Goal: Complete application form: Complete application form

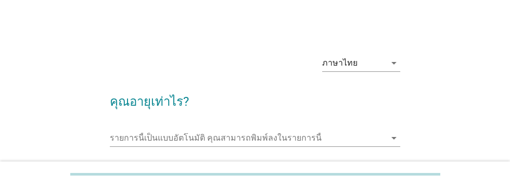
click at [121, 136] on input "รายการนี้เป็นแบบอัตโนมัติ คุณสามารถพิมพ์ลงในรายการนี้" at bounding box center [247, 138] width 275 height 17
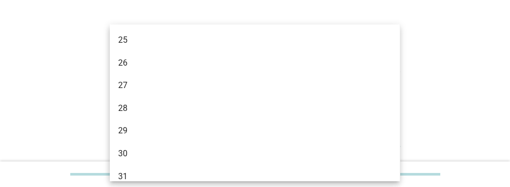
scroll to position [162, 0]
click at [131, 131] on div "29" at bounding box center [243, 127] width 250 height 12
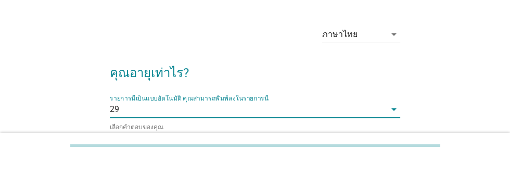
scroll to position [34, 0]
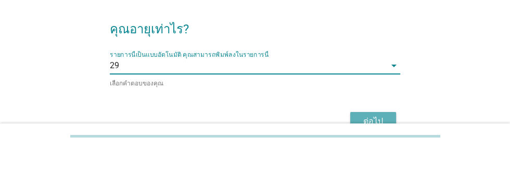
click at [383, 154] on div "ต่อไป" at bounding box center [373, 159] width 29 height 12
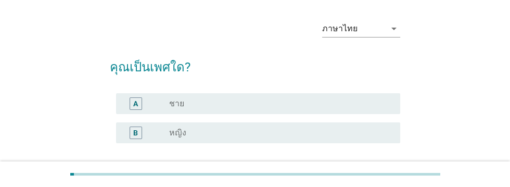
scroll to position [0, 0]
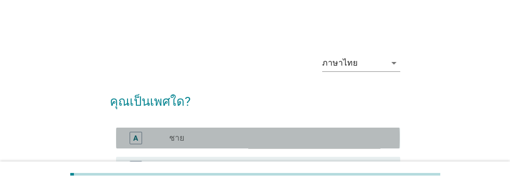
click at [182, 140] on label "ชาย" at bounding box center [176, 138] width 15 height 10
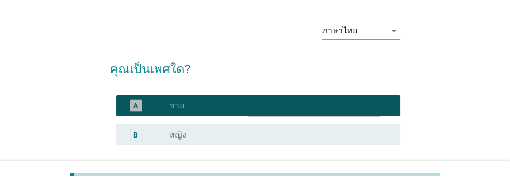
scroll to position [36, 0]
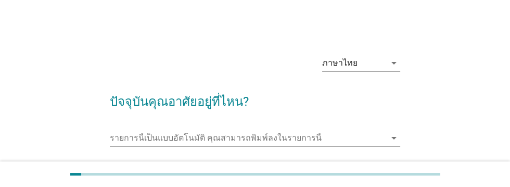
click at [146, 134] on input "รายการนี้เป็นแบบอัตโนมัติ คุณสามารถพิมพ์ลงในรายการนี้" at bounding box center [247, 138] width 275 height 17
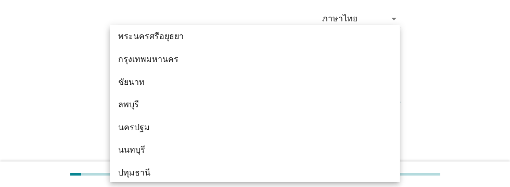
scroll to position [846, 0]
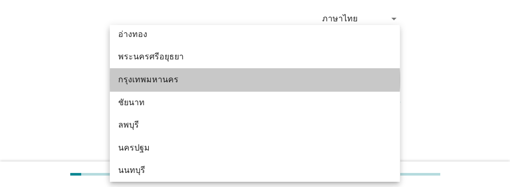
click at [165, 84] on div "กรุงเทพมหานคร" at bounding box center [243, 79] width 250 height 12
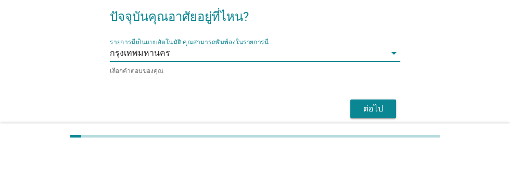
scroll to position [52, 0]
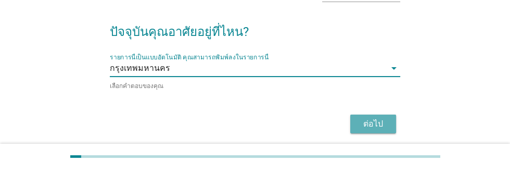
click at [378, 141] on div "ต่อไป" at bounding box center [373, 141] width 29 height 12
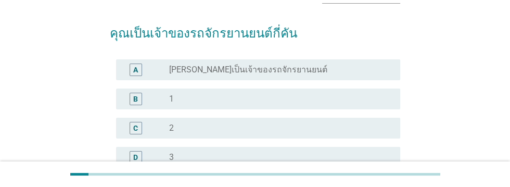
scroll to position [69, 0]
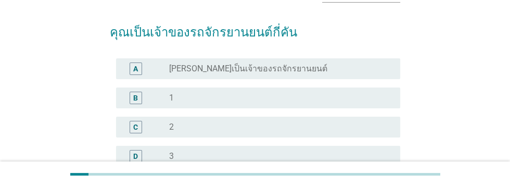
click at [136, 93] on div "B" at bounding box center [135, 97] width 5 height 11
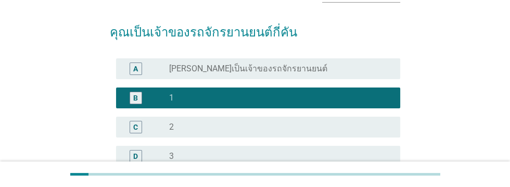
scroll to position [167, 0]
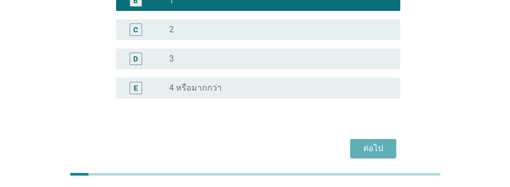
click at [374, 150] on div "ต่อไป" at bounding box center [373, 148] width 29 height 12
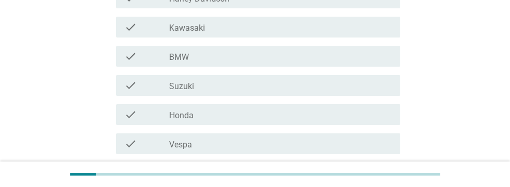
scroll to position [204, 0]
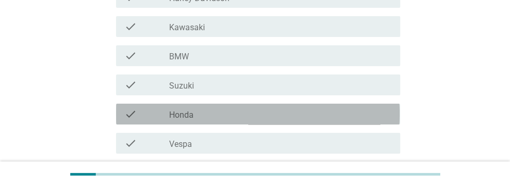
click at [257, 115] on div "check_box_outline_blank Honda" at bounding box center [280, 114] width 223 height 12
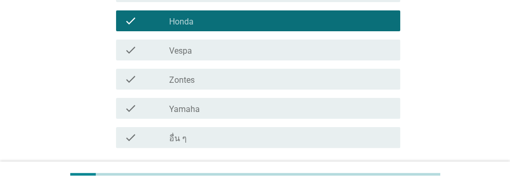
scroll to position [334, 0]
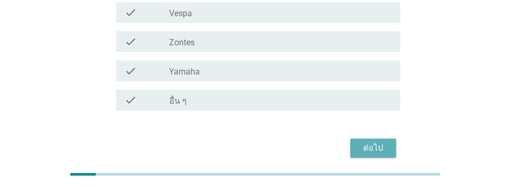
click at [372, 150] on div "ต่อไป" at bounding box center [373, 148] width 29 height 12
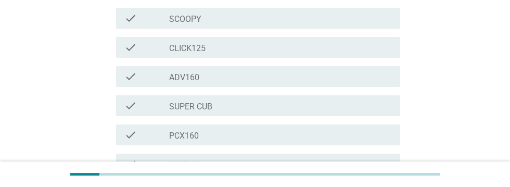
scroll to position [260, 0]
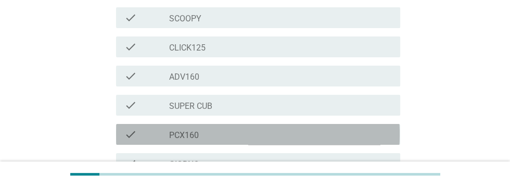
click at [257, 128] on div "check_box_outline_blank PCX160" at bounding box center [280, 134] width 223 height 12
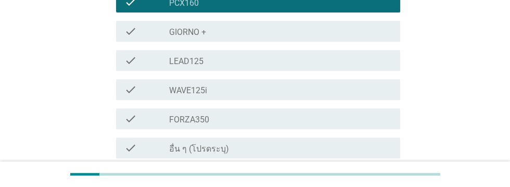
scroll to position [422, 0]
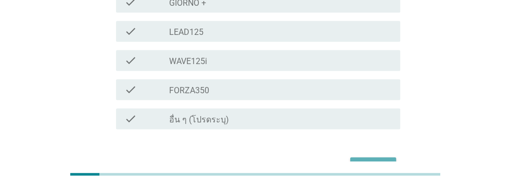
click at [376, 160] on div "ต่อไป" at bounding box center [373, 166] width 29 height 12
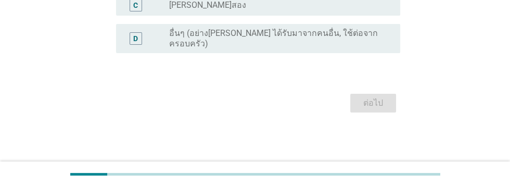
scroll to position [0, 0]
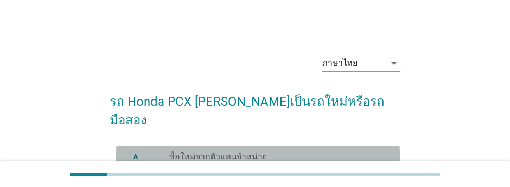
click at [130, 150] on div "A" at bounding box center [136, 156] width 12 height 12
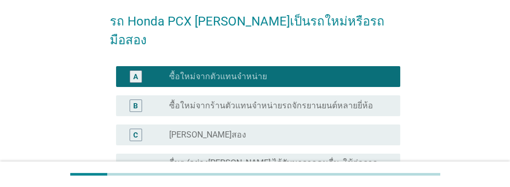
scroll to position [137, 0]
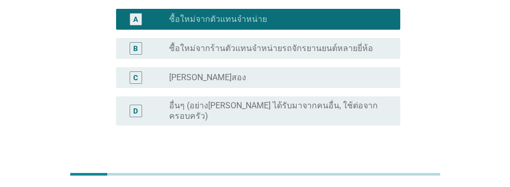
click at [371, 169] on div "ต่อไป" at bounding box center [373, 175] width 29 height 12
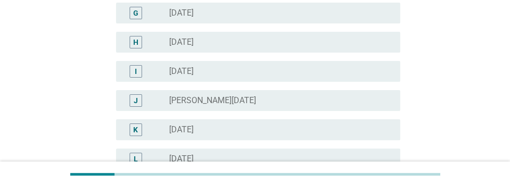
scroll to position [307, 0]
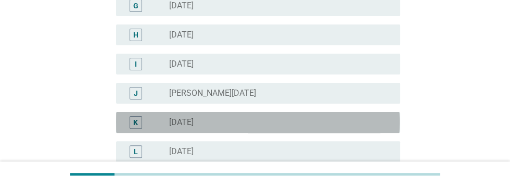
click at [264, 125] on div "radio_button_unchecked [DATE]" at bounding box center [276, 122] width 214 height 10
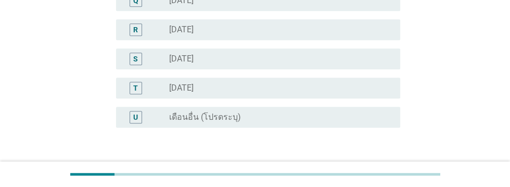
scroll to position [633, 0]
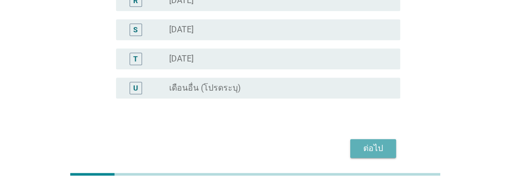
click at [373, 148] on div "ต่อไป" at bounding box center [373, 148] width 29 height 12
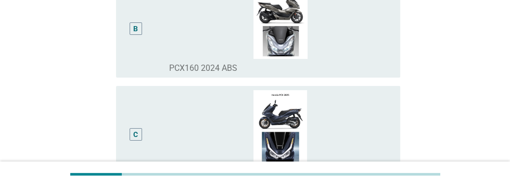
scroll to position [254, 0]
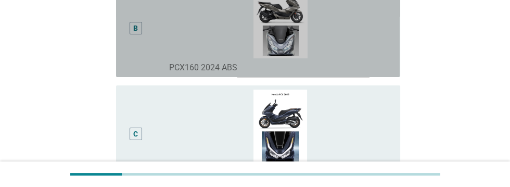
click at [136, 33] on div "B" at bounding box center [135, 27] width 5 height 11
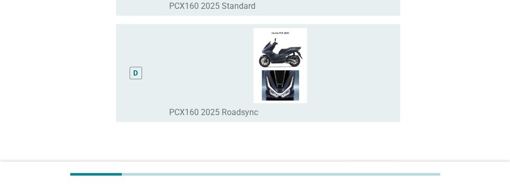
scroll to position [516, 0]
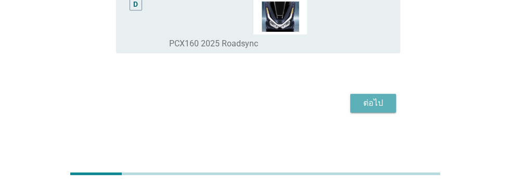
click at [375, 109] on div "ต่อไป" at bounding box center [373, 103] width 29 height 12
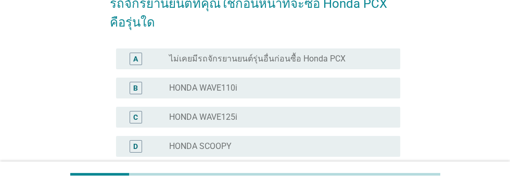
scroll to position [98, 0]
click at [304, 176] on div "radio_button_unchecked HONDA PCX150" at bounding box center [276, 175] width 214 height 10
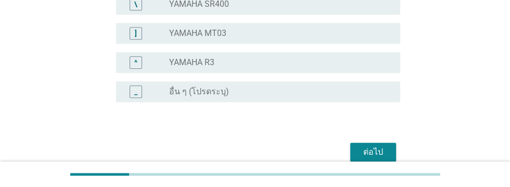
scroll to position [944, 0]
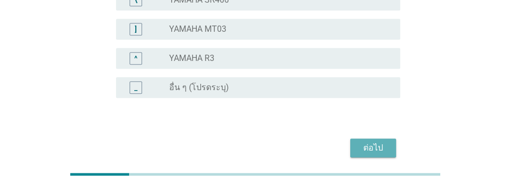
click at [379, 150] on div "ต่อไป" at bounding box center [373, 148] width 29 height 12
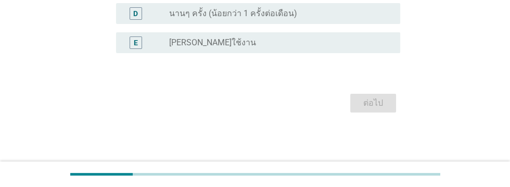
scroll to position [0, 0]
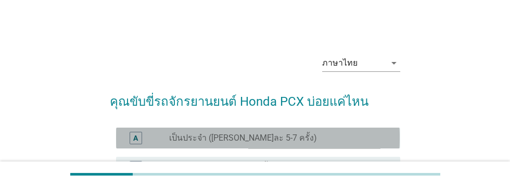
click at [134, 140] on div "A" at bounding box center [135, 137] width 5 height 11
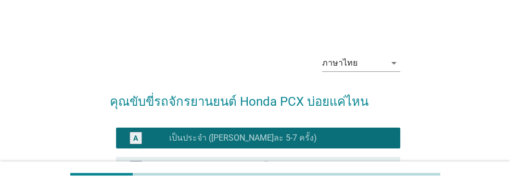
scroll to position [167, 0]
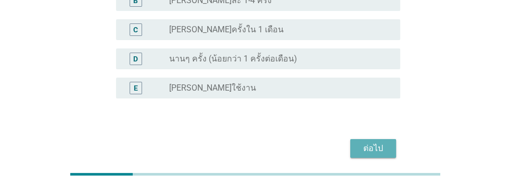
click at [366, 154] on button "ต่อไป" at bounding box center [373, 148] width 46 height 19
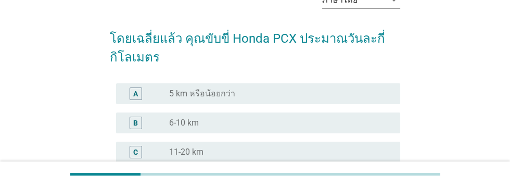
scroll to position [64, 0]
click at [137, 176] on div "D" at bounding box center [135, 180] width 5 height 11
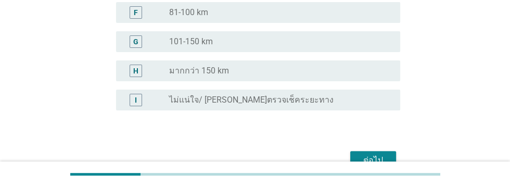
scroll to position [302, 0]
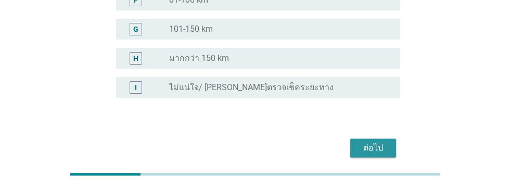
click at [373, 146] on div "ต่อไป" at bounding box center [373, 148] width 29 height 12
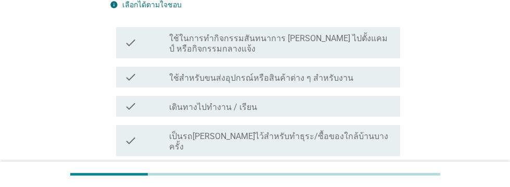
scroll to position [136, 0]
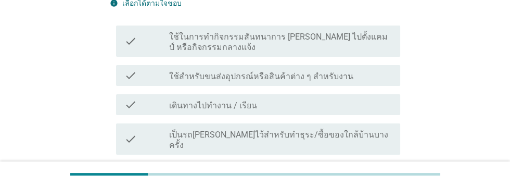
click at [303, 108] on div "check_box_outline_blank เดินทางไปทำงาน / เรียน" at bounding box center [280, 104] width 223 height 12
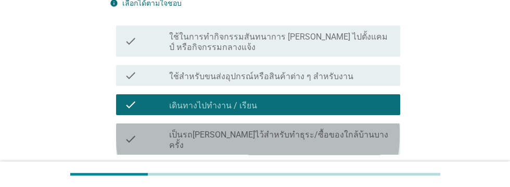
click at [363, 131] on div "check_box_outline_blank เป็นรถ[PERSON_NAME]ไว้สำหรับทำธุระ/ซื้อของใกล้บ้านบางคร…" at bounding box center [280, 139] width 223 height 23
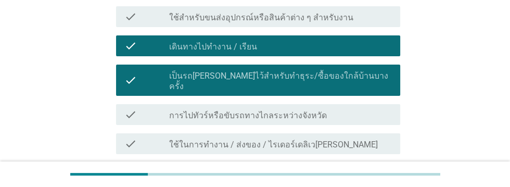
scroll to position [286, 0]
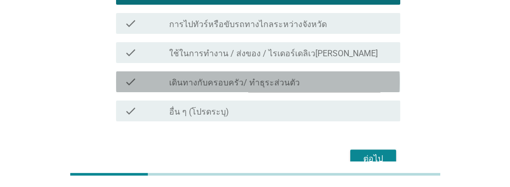
click at [332, 75] on div "check_box_outline_blank เดินทางกับครอบครัว/ ทำธุระส่วนตัว" at bounding box center [280, 81] width 223 height 12
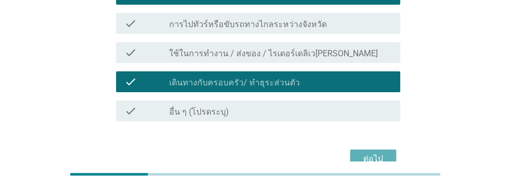
click at [380, 153] on div "ต่อไป" at bounding box center [373, 159] width 29 height 12
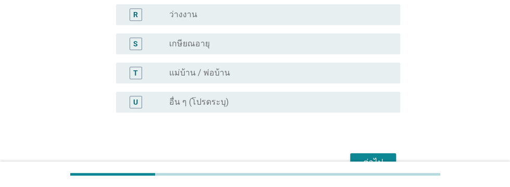
scroll to position [633, 0]
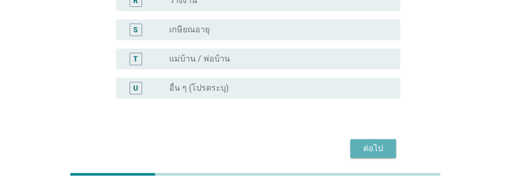
click at [378, 149] on div "ต่อไป" at bounding box center [373, 148] width 29 height 12
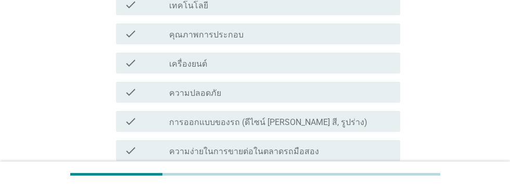
scroll to position [228, 0]
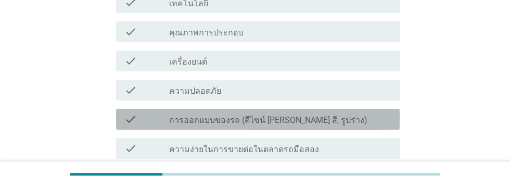
click at [344, 126] on div "check check_box_outline_blank การออกแบบของรถ (ดีไซน์ [PERSON_NAME] สี, รูปร่าง)" at bounding box center [258, 119] width 284 height 21
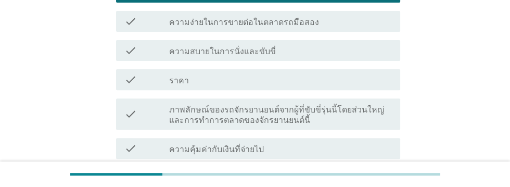
scroll to position [356, 0]
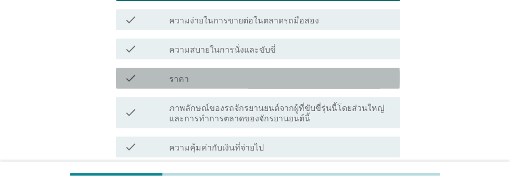
click at [350, 81] on div "check_box_outline_blank ราคา" at bounding box center [280, 78] width 223 height 12
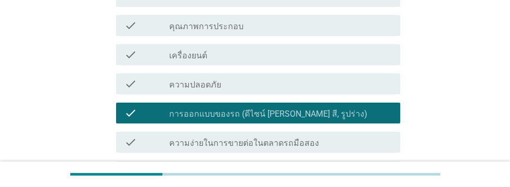
scroll to position [233, 0]
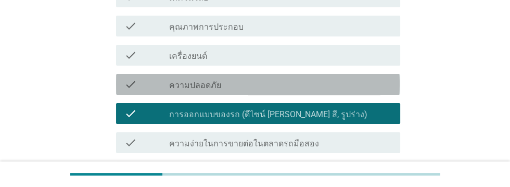
click at [268, 87] on div "check_box_outline_blank ความปลอดภัย" at bounding box center [280, 84] width 223 height 12
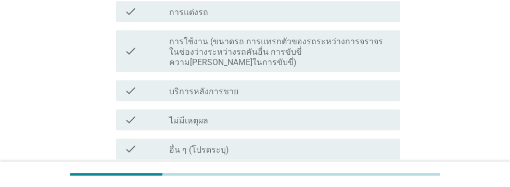
scroll to position [603, 0]
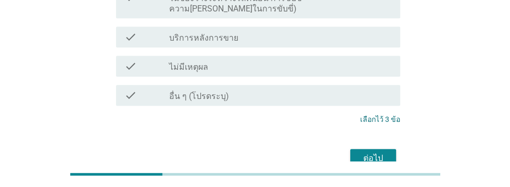
click at [372, 152] on div "ต่อไป" at bounding box center [373, 158] width 29 height 12
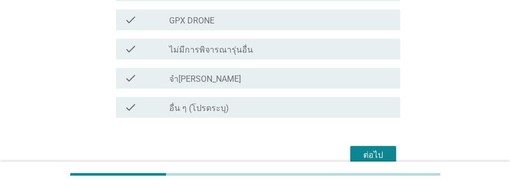
scroll to position [527, 0]
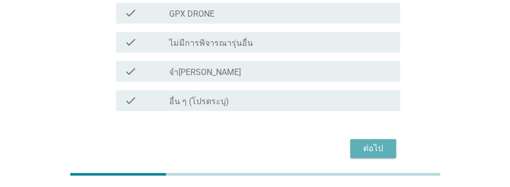
click at [381, 147] on div "ต่อไป" at bounding box center [373, 148] width 29 height 12
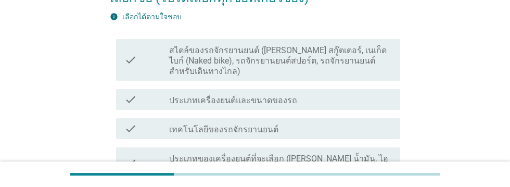
scroll to position [141, 0]
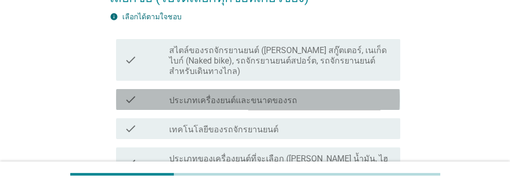
click at [336, 107] on div "check check_box_outline_blank ประเภทเครื่องยนต์และขนาดของรถ" at bounding box center [258, 99] width 284 height 21
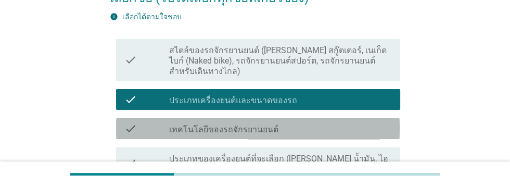
click at [335, 128] on div "check_box_outline_blank เทคโนโลยีของรถจักรยานยนต์" at bounding box center [280, 128] width 223 height 12
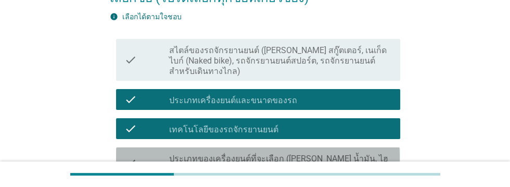
click at [358, 160] on label "ประเภทของเครื่องยนต์ที่จะเลือก ([PERSON_NAME] น้ำมัน, ไฮบริด, BEV)" at bounding box center [280, 164] width 223 height 21
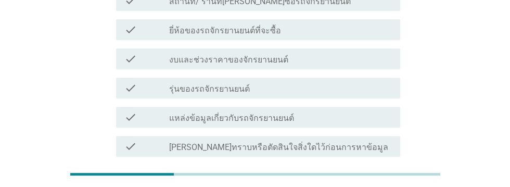
scroll to position [367, 0]
click at [288, 85] on div "check check_box_outline_blank รุ่นของรถจักรยานยนต์" at bounding box center [258, 88] width 284 height 21
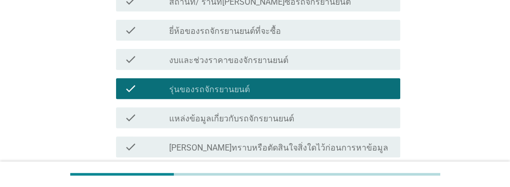
click at [304, 78] on div "check check_box_outline_blank รุ่นของรถจักรยานยนต์" at bounding box center [258, 88] width 284 height 21
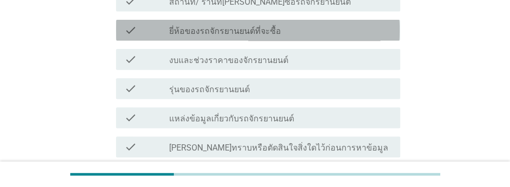
click at [317, 26] on div "check check_box_outline_blank ยี่ห้อของรถจักรยานยนต์ที่จะซื้อ" at bounding box center [258, 30] width 284 height 21
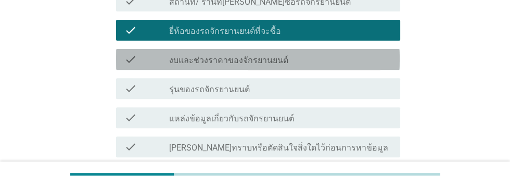
click at [309, 53] on div "check_box_outline_blank งบและช่วงราคาของจักรยานยนต์" at bounding box center [280, 59] width 223 height 12
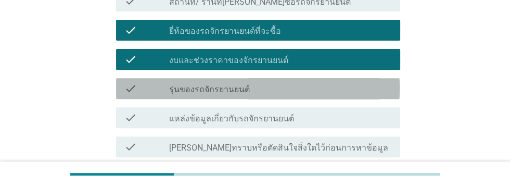
click at [306, 83] on div "check_box_outline_blank รุ่นของรถจักรยานยนต์" at bounding box center [280, 88] width 223 height 12
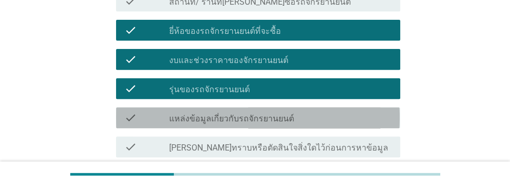
click at [318, 112] on div "check_box_outline_blank แหล่งข้อมูลเกี่ยวกับรถจักรยานยนต์" at bounding box center [280, 117] width 223 height 12
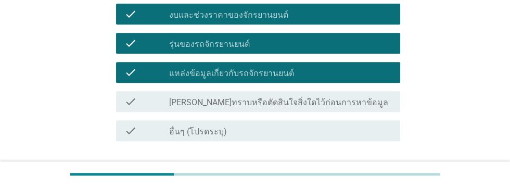
scroll to position [432, 0]
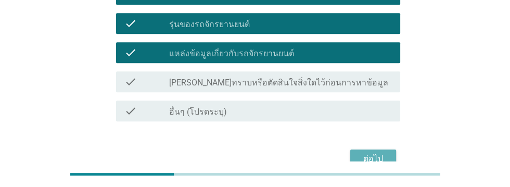
click at [368, 153] on div "ต่อไป" at bounding box center [373, 159] width 29 height 12
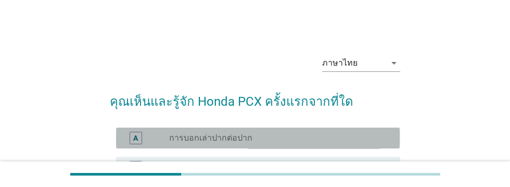
click at [273, 138] on div "radio_button_unchecked การบอกเล่าปากต่อปาก" at bounding box center [276, 138] width 214 height 10
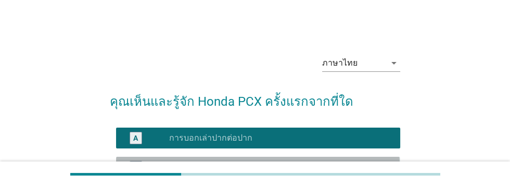
click at [280, 169] on div "radio_button_unchecked โฆษณาทางโทรทัศน์" at bounding box center [276, 167] width 214 height 10
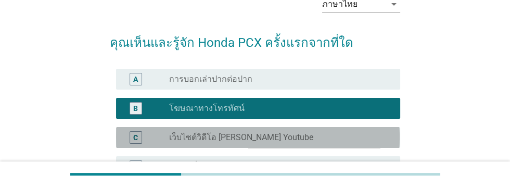
scroll to position [59, 0]
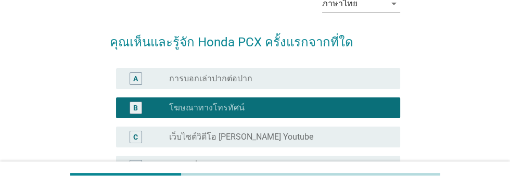
click at [311, 138] on div "radio_button_unchecked เว็บไซต์วิดีโอ [PERSON_NAME] Youtube" at bounding box center [276, 137] width 214 height 10
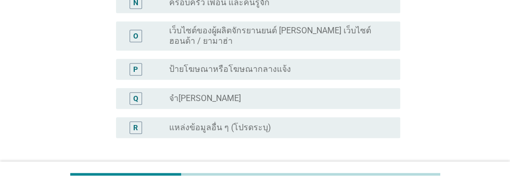
scroll to position [546, 0]
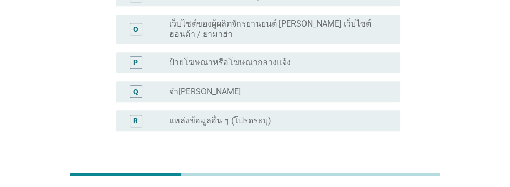
click at [369, 175] on div "ต่อไป" at bounding box center [373, 181] width 29 height 12
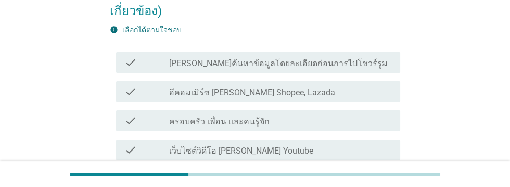
scroll to position [129, 0]
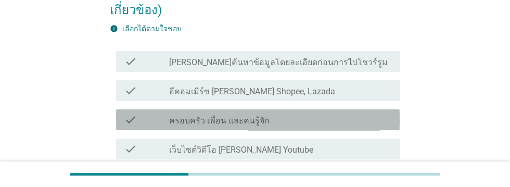
click at [336, 116] on div "check_box_outline_blank ครอบครัว เพื่อน และคนรู้จัก" at bounding box center [280, 119] width 223 height 12
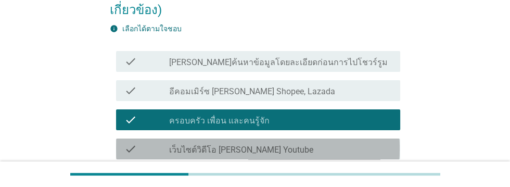
click at [332, 145] on div "check_box_outline_blank เว็บไซต์วิดีโอ [PERSON_NAME] Youtube" at bounding box center [280, 149] width 223 height 12
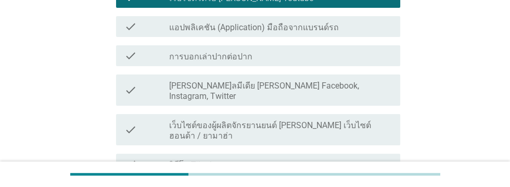
scroll to position [282, 0]
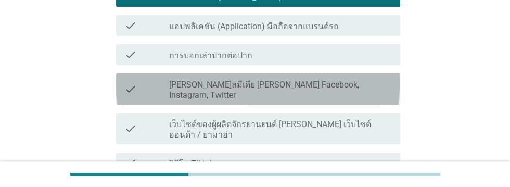
click at [352, 89] on div "check_box_outline_blank [PERSON_NAME]ลมีเดีย [PERSON_NAME] Facebook, Instagram,…" at bounding box center [280, 89] width 223 height 23
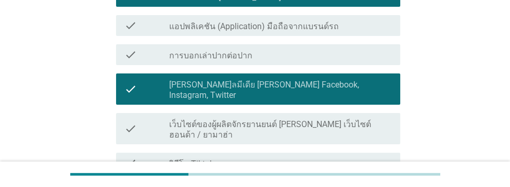
click at [332, 119] on label "เว็บไซต์ของผู้ผลิตจักรยานยนต์ [PERSON_NAME] เว็บไซต์ฮอนด้า / ยามาฮ่า" at bounding box center [280, 129] width 223 height 21
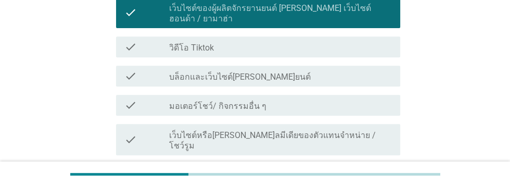
scroll to position [398, 0]
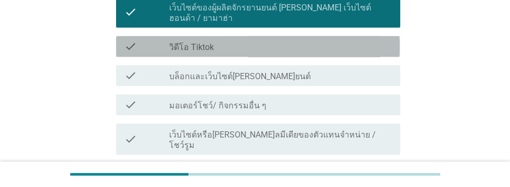
click at [312, 40] on div "check_box_outline_blank วิดีโอ Tiktok" at bounding box center [280, 46] width 223 height 12
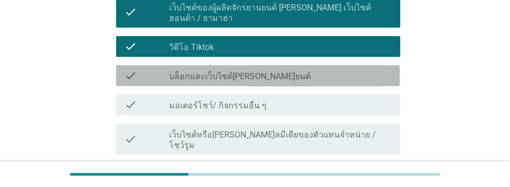
click at [325, 65] on div "check check_box_outline_blank บล็อกและเว็บไซต์[PERSON_NAME]ยนต์" at bounding box center [258, 75] width 284 height 21
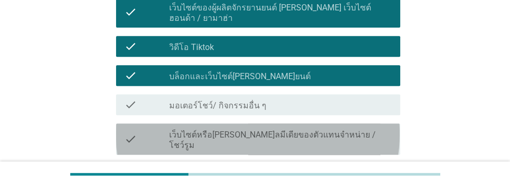
click at [353, 130] on label "เว็บไซต์หรือ[PERSON_NAME]ลมีเดียของตัวแทนจําหน่าย / โชว์รูม" at bounding box center [280, 140] width 223 height 21
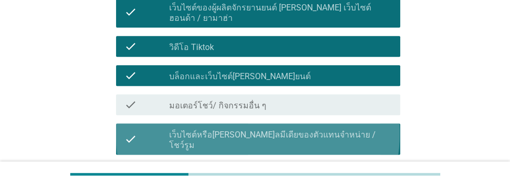
click at [348, 169] on label "กลุ่มออนไลน์ [PERSON_NAME] กลุ่ม Facebook ของ Honda PCX, กลุ่ม Facebook ของ Yam…" at bounding box center [280, 179] width 223 height 21
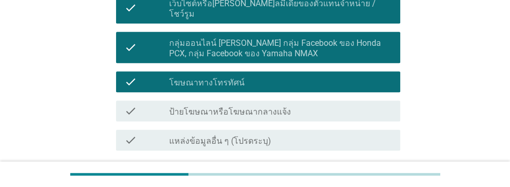
scroll to position [538, 0]
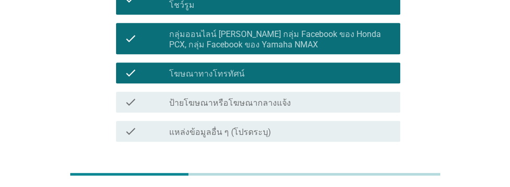
click at [348, 96] on div "check_box_outline_blank ป้ายโฆษณาหรือโฆษณากลางแจ้ง" at bounding box center [280, 102] width 223 height 12
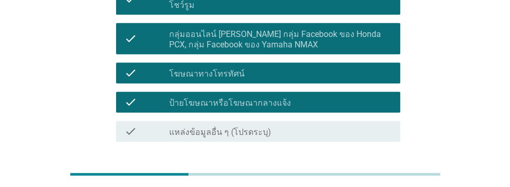
click at [371, 173] on div "ต่อไป" at bounding box center [373, 179] width 29 height 12
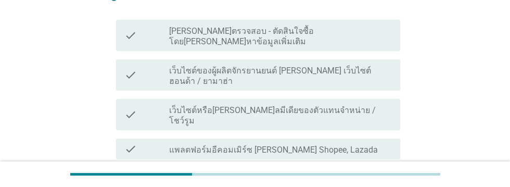
scroll to position [145, 0]
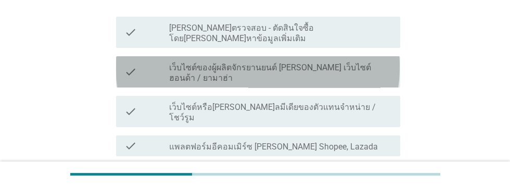
click at [372, 62] on label "เว็บไซต์ของผู้ผลิตจักรยานยนต์ [PERSON_NAME] เว็บไซต์ฮอนด้า / ยามาฮ่า" at bounding box center [280, 72] width 223 height 21
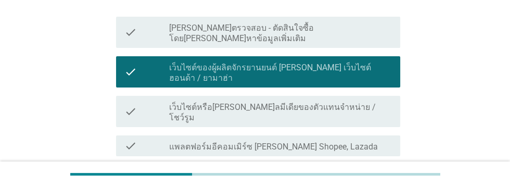
click at [351, 169] on div "check_box_outline_blank แอปพลิเคชัน (Application) มือถือจากแบรนด์รถ" at bounding box center [280, 175] width 223 height 12
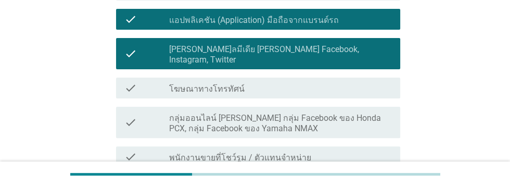
scroll to position [303, 0]
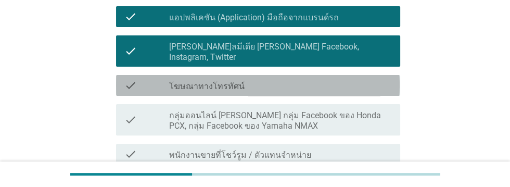
click at [287, 79] on div "check_box_outline_blank โฆษณาทางโทรทัศน์" at bounding box center [280, 85] width 223 height 12
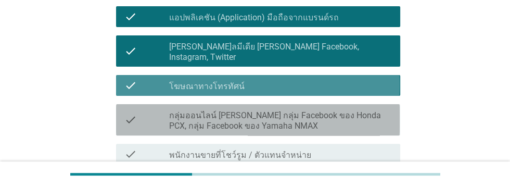
click at [313, 110] on label "กลุ่มออนไลน์ [PERSON_NAME] กลุ่ม Facebook ของ Honda PCX, กลุ่ม Facebook ของ Yam…" at bounding box center [280, 120] width 223 height 21
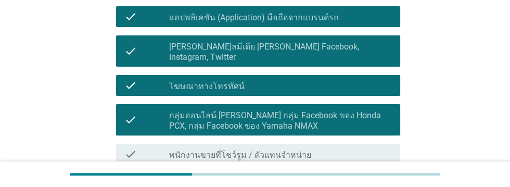
click at [305, 177] on div "check_box_outline_blank ครอบครัว เพื่อน และคนรู้จัก" at bounding box center [280, 183] width 223 height 12
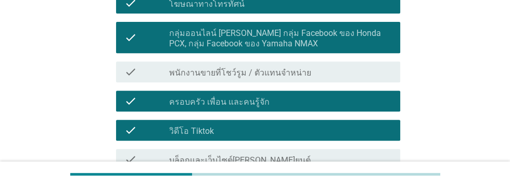
scroll to position [394, 0]
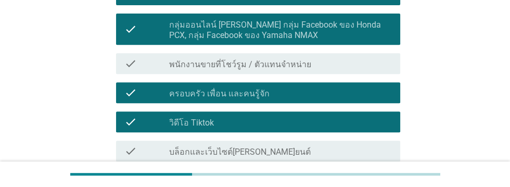
click at [303, 170] on div "check check_box_outline_blank การบอกเล่าปากต่อปาก" at bounding box center [258, 180] width 284 height 21
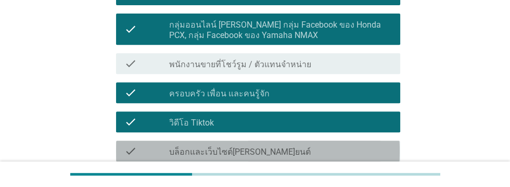
click at [323, 141] on div "check check_box_outline_blank บล็อกและเว็บไซต์[PERSON_NAME]ยนต์" at bounding box center [258, 151] width 284 height 21
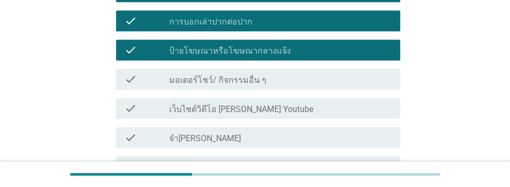
scroll to position [577, 0]
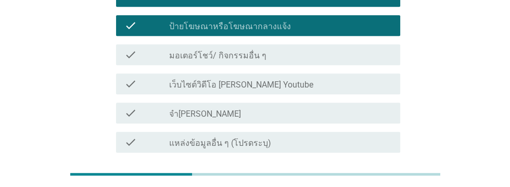
click at [374, 184] on div "ต่อไป" at bounding box center [373, 190] width 29 height 12
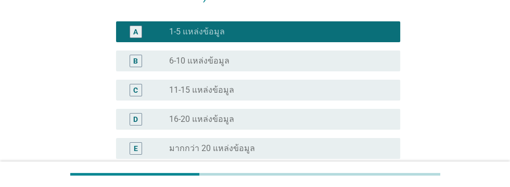
scroll to position [233, 0]
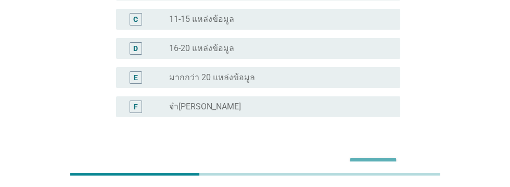
click at [372, 161] on div "ต่อไป" at bounding box center [373, 167] width 29 height 12
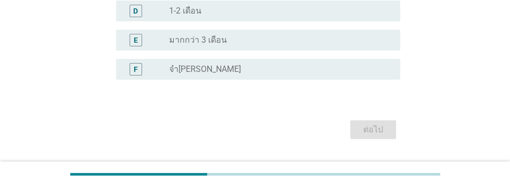
scroll to position [0, 0]
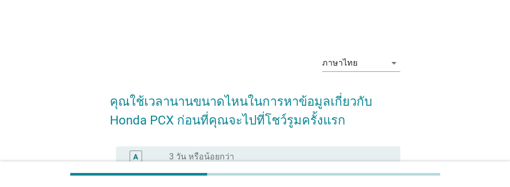
click at [281, 186] on div "B radio_button_unchecked 4 - 7 วัน" at bounding box center [258, 185] width 284 height 21
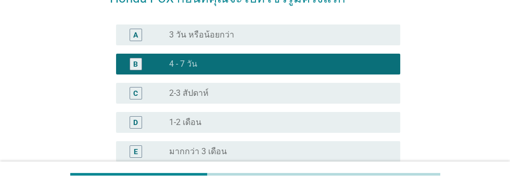
scroll to position [215, 0]
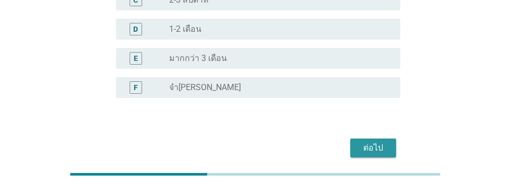
click at [380, 150] on div "ต่อไป" at bounding box center [373, 148] width 29 height 12
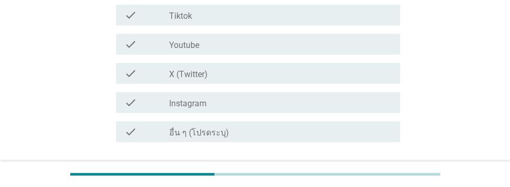
scroll to position [0, 0]
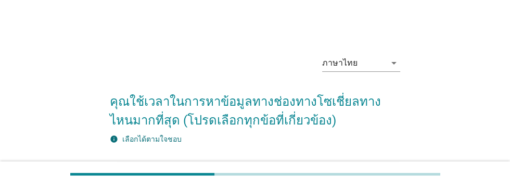
click at [279, 174] on div "check_box_outline_blank LINE" at bounding box center [280, 172] width 223 height 12
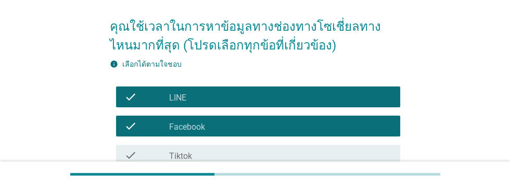
scroll to position [76, 0]
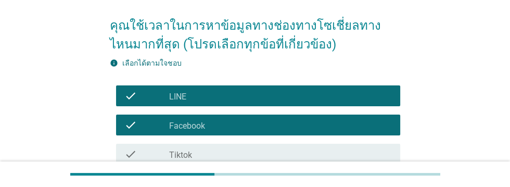
click at [306, 151] on div "check_box_outline_blank Tiktok" at bounding box center [280, 154] width 223 height 12
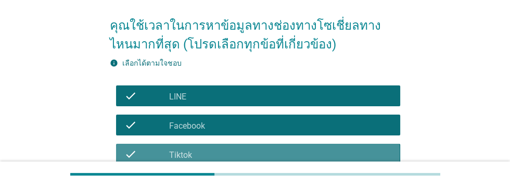
click at [300, 181] on div "check_box_outline_blank Youtube" at bounding box center [280, 183] width 223 height 12
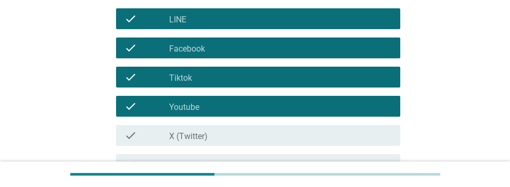
scroll to position [153, 0]
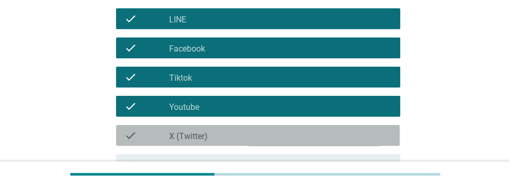
click at [300, 136] on div "check_box_outline_blank X (Twitter)" at bounding box center [280, 135] width 223 height 12
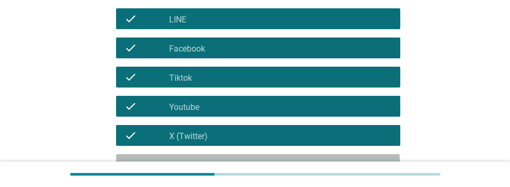
click at [299, 163] on div "check_box_outline_blank Instagram" at bounding box center [280, 164] width 223 height 12
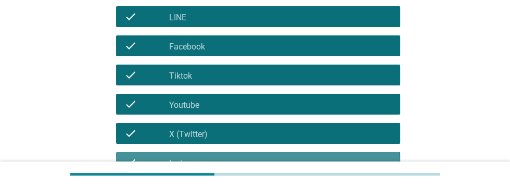
scroll to position [247, 0]
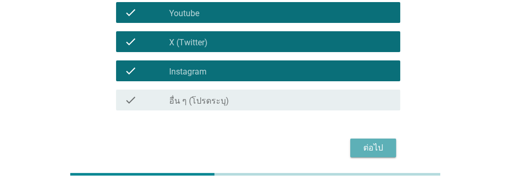
click at [372, 151] on div "ต่อไป" at bounding box center [373, 148] width 29 height 12
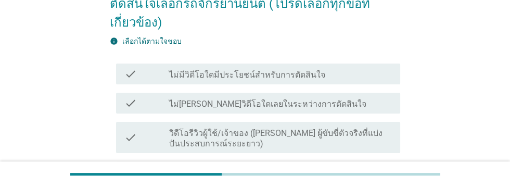
scroll to position [118, 0]
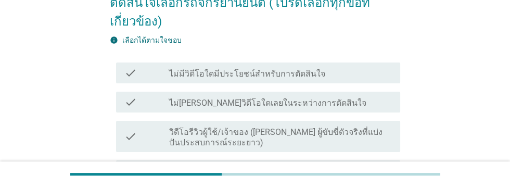
click at [343, 133] on label "วิดีโอรีวิวผู้ใช้/เจ้าของ ([PERSON_NAME] ผู้ขับขี่ตัวจริงที่แบ่งปันประสบการณ์ระ…" at bounding box center [280, 137] width 223 height 21
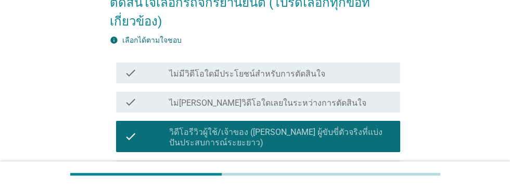
click at [318, 170] on label "วิดีโอรีวิวจากมืออาชีพ ([PERSON_NAME] จากนิตยสารรถจักรยานยนต์ [PERSON_NAME]ยนต์…" at bounding box center [280, 177] width 223 height 21
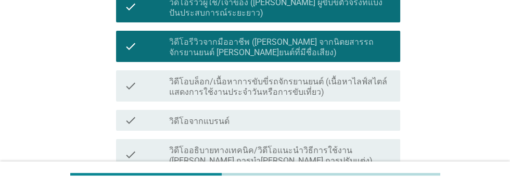
scroll to position [248, 0]
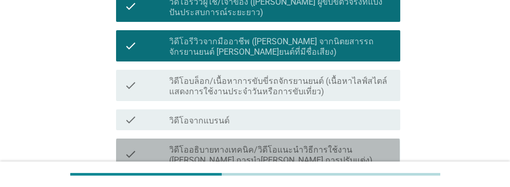
click at [356, 150] on label "วิดีโออธิบายทางเทคนิค/วิดีโอแนะนําวิธีการใช้งาน ([PERSON_NAME] การบํา[PERSON_NA…" at bounding box center [280, 155] width 223 height 21
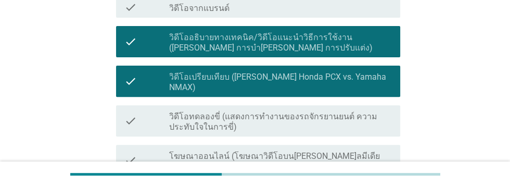
scroll to position [364, 0]
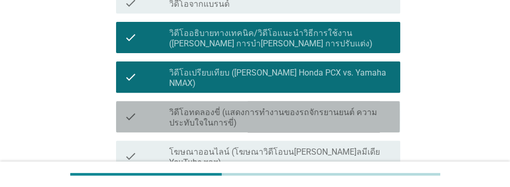
click at [342, 107] on label "วิดีโอทดลองขี่ (แสดงการทํางานของรถจักรยานยนต์ ความประทับใจในการขี่)" at bounding box center [280, 117] width 223 height 21
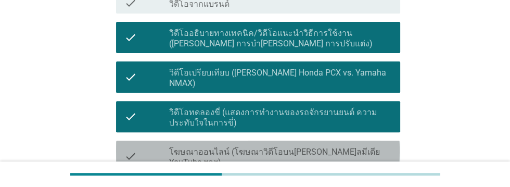
click at [350, 147] on label "โฆษณาออนไลน์ (โฆษณาวิดีโอบน[PERSON_NAME]ลมีเดีย YouTube ฯลฯ)" at bounding box center [280, 157] width 223 height 21
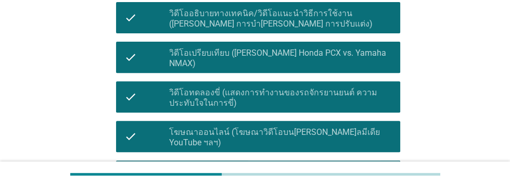
scroll to position [463, 0]
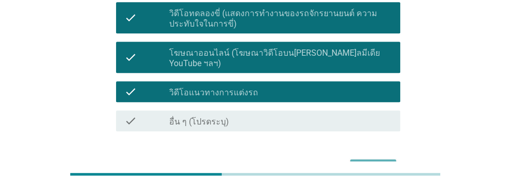
click at [376, 162] on div "ต่อไป" at bounding box center [373, 168] width 29 height 12
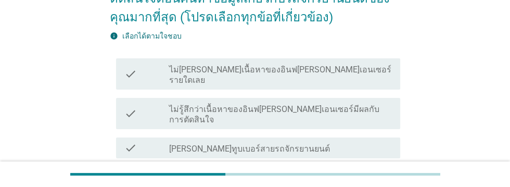
scroll to position [123, 0]
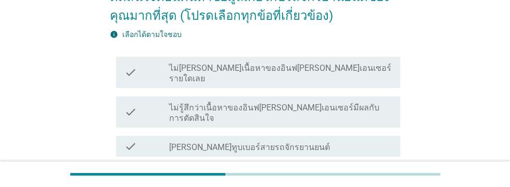
click at [340, 140] on div "check_box_outline_blank [PERSON_NAME]ทูบเบอร์สายรถจักรยานยนต์" at bounding box center [280, 146] width 223 height 12
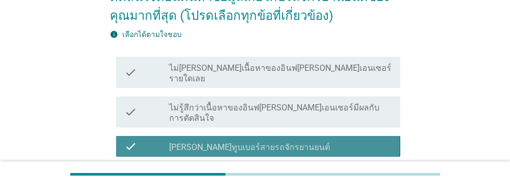
click at [330, 169] on div "check_box_outline_blank นักแต่งรถ" at bounding box center [280, 175] width 223 height 12
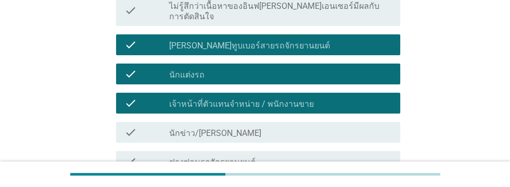
scroll to position [226, 0]
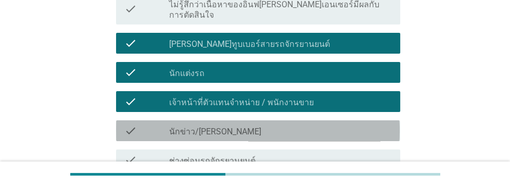
click at [347, 124] on div "check_box_outline_blank นักข่าว/นักวิจารณ์มอเตอร์ไซค์มืออาชีพ" at bounding box center [280, 130] width 223 height 12
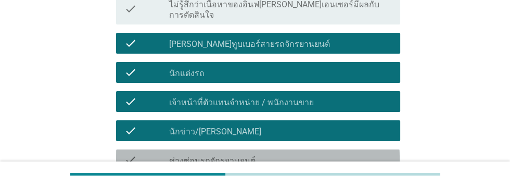
click at [345, 154] on div "check_box_outline_blank ช่างซ่อมรถจักรยานยนต์" at bounding box center [280, 160] width 223 height 12
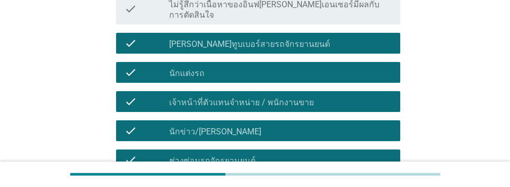
scroll to position [294, 0]
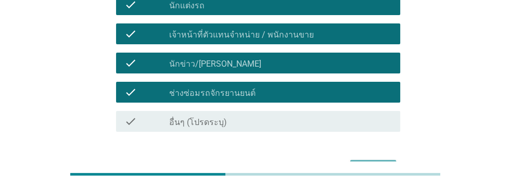
click at [373, 163] on div "ต่อไป" at bounding box center [373, 169] width 29 height 12
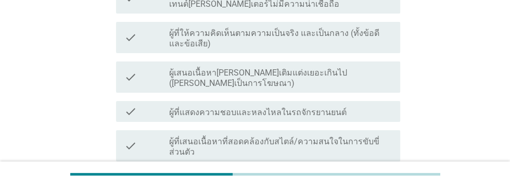
scroll to position [198, 0]
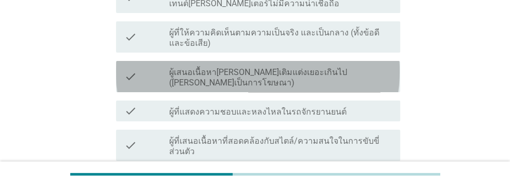
click at [364, 67] on label "ผู้เสนอเนื้อหา[PERSON_NAME]เติมแต่งเยอะเกินไป ([PERSON_NAME]เป็นการโฆษณา)" at bounding box center [280, 77] width 223 height 21
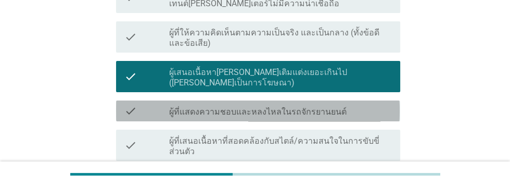
click at [354, 100] on div "check check_box_outline_blank ผู้ที่แสดงความชอบและหลงไหลในรถจักรยานยนต์" at bounding box center [258, 110] width 284 height 21
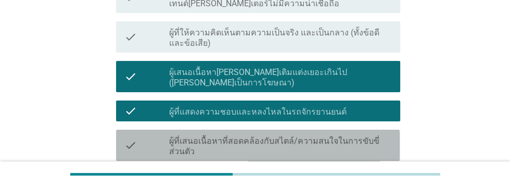
click at [364, 136] on label "ผู้ที่เสนอเนื้อหาที่สอดคล้องกับสไตล์/ความสนใจในการขับขี่ส่วนตัว" at bounding box center [280, 146] width 223 height 21
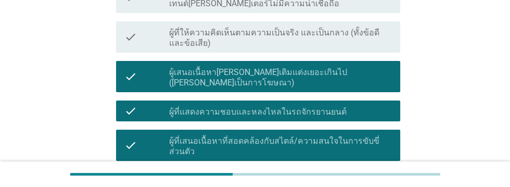
click at [349, 173] on div "check_box_outline_blank ผู้มีประสบการณ์ด้านรถจักรยานยนต์" at bounding box center [280, 179] width 223 height 12
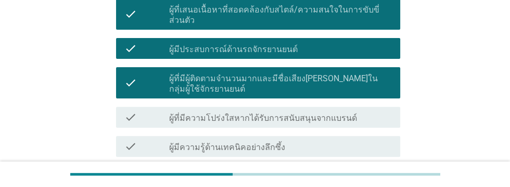
scroll to position [332, 0]
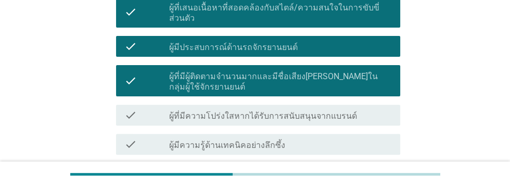
click at [343, 167] on div "check_box_outline_blank ผู้ที่มีกิจกรรมให้ผู้ชม หรือตอบคำถามผู้ชม" at bounding box center [280, 173] width 223 height 12
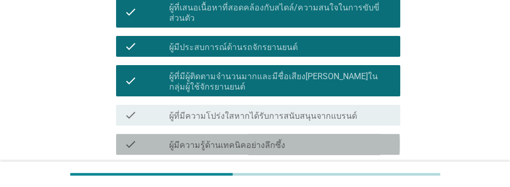
click at [337, 134] on div "check check_box_outline_blank ผู้มีความรู้ด้านเทคนิคอย่างลึกซึ้ง" at bounding box center [258, 144] width 284 height 21
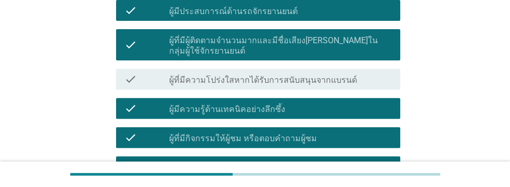
scroll to position [423, 0]
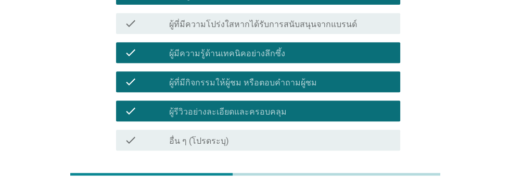
click at [373, 182] on div "ต่อไป" at bounding box center [373, 188] width 29 height 12
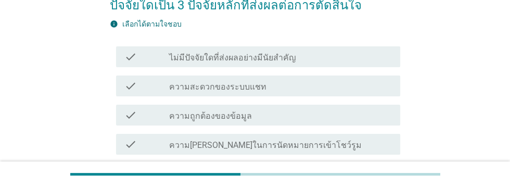
scroll to position [115, 0]
click at [307, 112] on div "check_box_outline_blank ความถูกต้องของข้อมูล" at bounding box center [280, 115] width 223 height 12
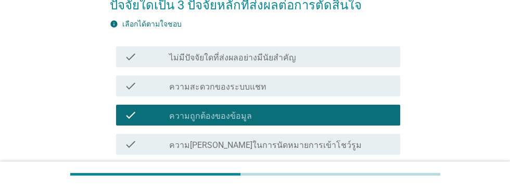
click at [319, 175] on div "check_box_outline_blank การช่วยเหลือ[PERSON_NAME]" at bounding box center [280, 173] width 223 height 12
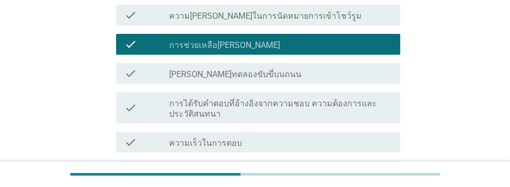
scroll to position [245, 0]
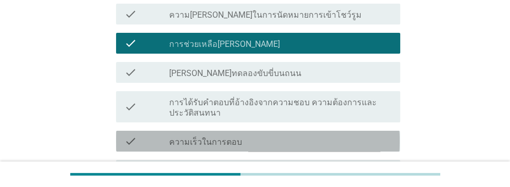
click at [295, 145] on div "check_box_outline_blank ความเร็วในการตอบ" at bounding box center [280, 141] width 223 height 12
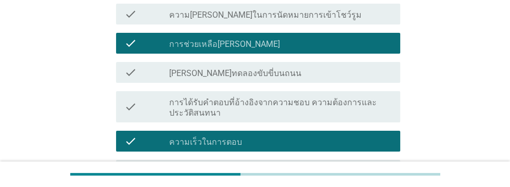
scroll to position [344, 0]
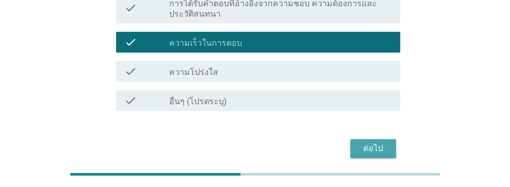
click at [369, 148] on div "ต่อไป" at bounding box center [373, 148] width 29 height 12
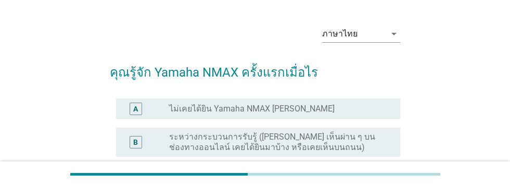
scroll to position [34, 0]
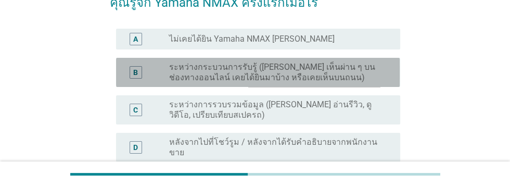
click at [350, 76] on label "ระหว่างกระบวนการรับรู้ ([PERSON_NAME] เห็นผ่าน ๆ บนช่องทางออนไลน์ เคยได้ยินมาบ้…" at bounding box center [276, 72] width 214 height 21
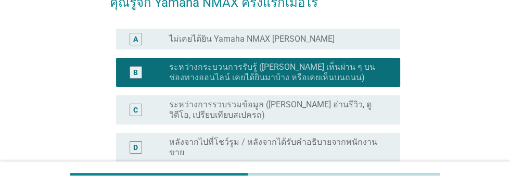
scroll to position [308, 0]
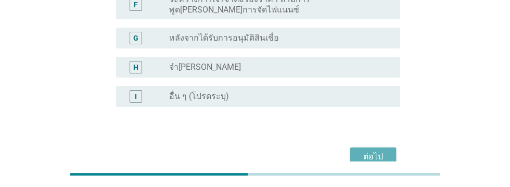
click at [371, 150] on div "ต่อไป" at bounding box center [373, 156] width 29 height 12
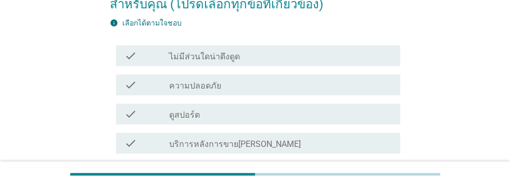
scroll to position [117, 0]
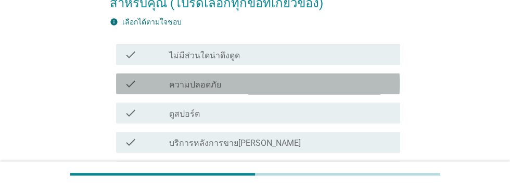
click at [306, 90] on div "check check_box_outline_blank ความปลอดภัย" at bounding box center [258, 83] width 284 height 21
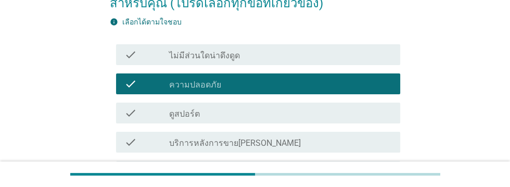
click at [304, 144] on div "check_box_outline_blank บริการหลังการขาย[PERSON_NAME]" at bounding box center [280, 142] width 223 height 12
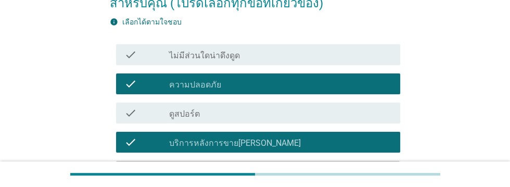
click at [294, 170] on div "check_box_outline_blank การแต่งรถ" at bounding box center [280, 171] width 223 height 12
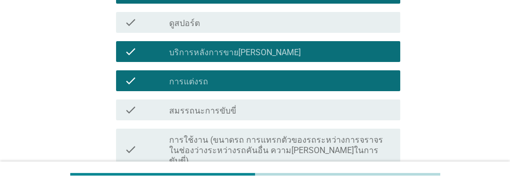
scroll to position [215, 0]
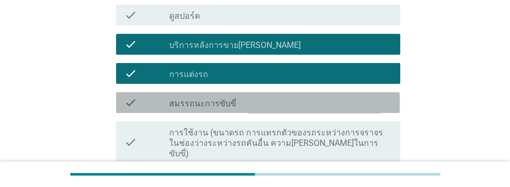
click at [323, 102] on div "check_box_outline_blank สมรรถนะการขับขี่" at bounding box center [280, 102] width 223 height 12
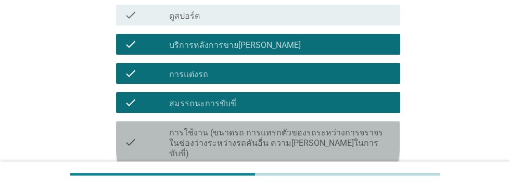
click at [335, 143] on label "การใช้งาน (ขนาดรถ การแทรกตัวของรถระหว่างการจราจรในช่องว่างระหว่างรถคันอื่น ความ…" at bounding box center [280, 143] width 223 height 31
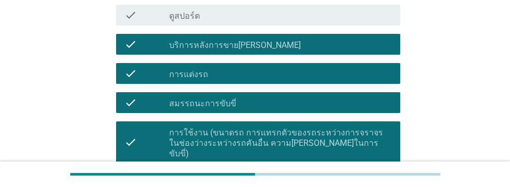
click at [326, 175] on div "check_box_outline_blank ความง่ายในการขายบนตลาดมือสอง" at bounding box center [280, 181] width 223 height 12
click at [324, 175] on div "check_box_outline_blank ความง่ายในการขายบนตลาดมือสอง" at bounding box center [280, 181] width 223 height 12
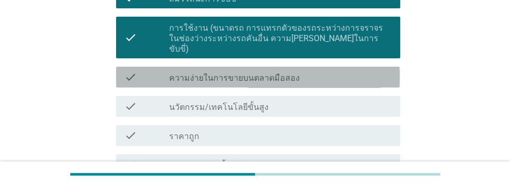
scroll to position [324, 0]
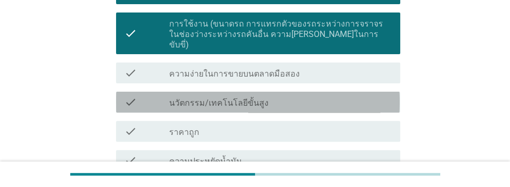
click at [313, 96] on div "check_box_outline_blank นวัตกรรม/เทคโนโลยีขั้นสูง" at bounding box center [280, 102] width 223 height 12
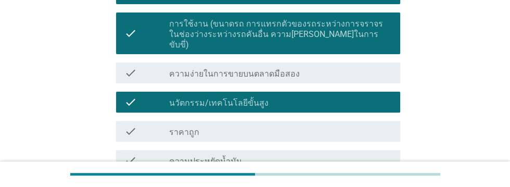
click at [306, 125] on div "check_box_outline_blank ราคาถูก" at bounding box center [280, 131] width 223 height 12
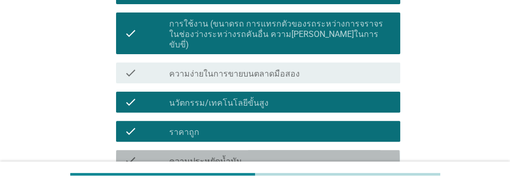
click at [310, 154] on div "check_box_outline_blank ความประหยัดน้ำมัน" at bounding box center [280, 160] width 223 height 12
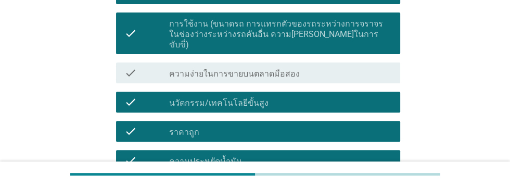
click at [313, 183] on div "check_box_outline_blank ดีไซน์ทันสมัย" at bounding box center [280, 189] width 223 height 12
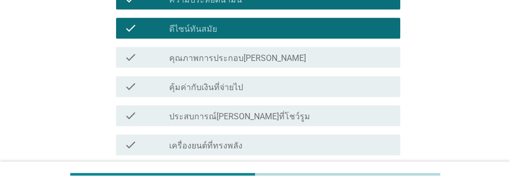
scroll to position [488, 0]
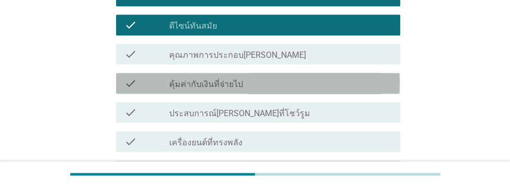
click at [315, 79] on div "check check_box_outline_blank คุ้มค่ากับเงินที่จ่ายไป" at bounding box center [258, 83] width 284 height 21
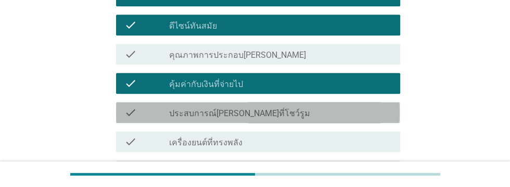
click at [320, 106] on div "check_box_outline_blank ประสบการณ์[PERSON_NAME]ที่โชว์รูม" at bounding box center [280, 112] width 223 height 12
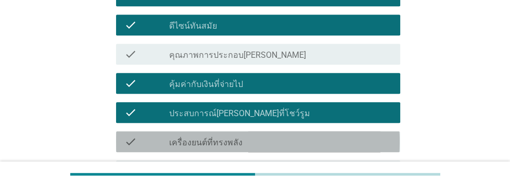
click at [296, 136] on div "check_box_outline_blank เครื่องยนต์ที่ทรงพลัง" at bounding box center [280, 141] width 223 height 12
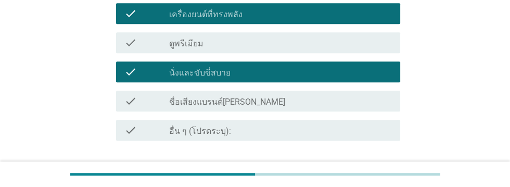
scroll to position [617, 0]
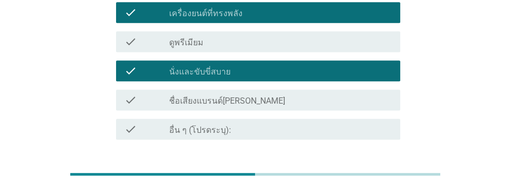
click at [332, 94] on div "check_box_outline_blank ชื่อเสียงแบรนด์[PERSON_NAME]" at bounding box center [280, 100] width 223 height 12
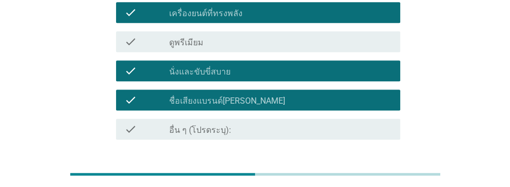
click at [374, 171] on div "ต่อไป" at bounding box center [373, 177] width 29 height 12
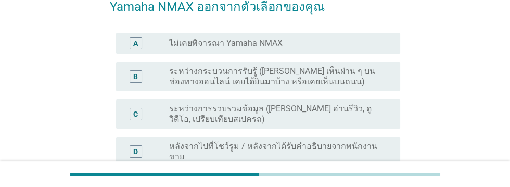
scroll to position [115, 0]
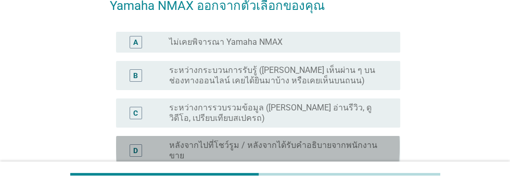
click at [368, 141] on label "หลังจากไปที่โชว์รูม / หลังจากได้รับคำอธิบายจากพนักงานขาย" at bounding box center [276, 150] width 214 height 21
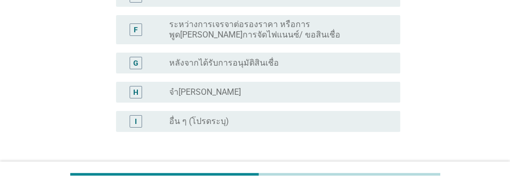
scroll to position [327, 0]
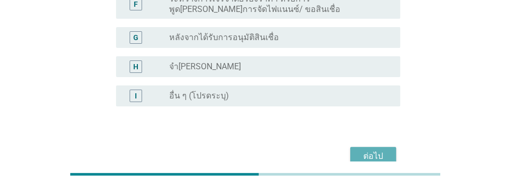
click at [367, 150] on div "ต่อไป" at bounding box center [373, 156] width 29 height 12
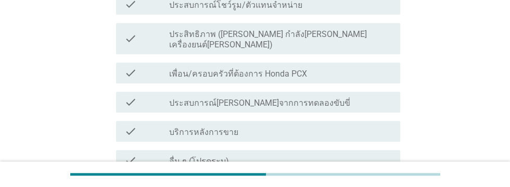
scroll to position [738, 0]
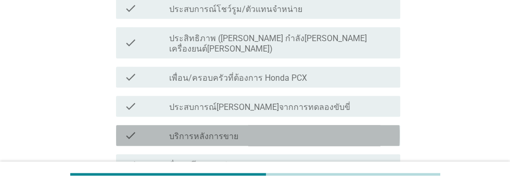
click at [282, 129] on div "check_box_outline_blank บริการหลังการขาย" at bounding box center [280, 135] width 223 height 12
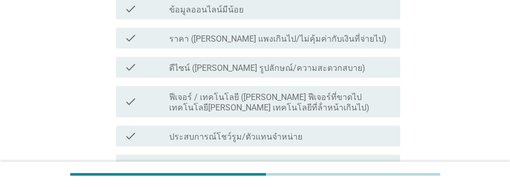
scroll to position [611, 0]
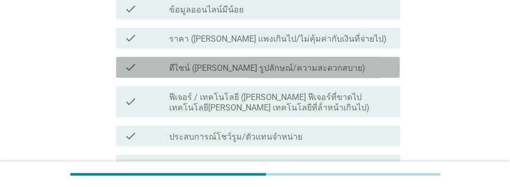
click at [364, 61] on div "check_box_outline_blank ดีไซน์ ([PERSON_NAME] รูปลักษณ์/ความสะดวกสบาย)" at bounding box center [280, 67] width 223 height 12
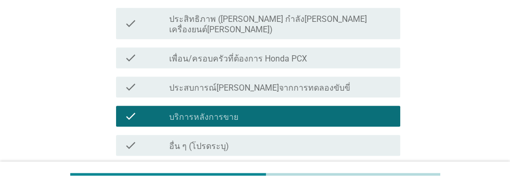
scroll to position [762, 0]
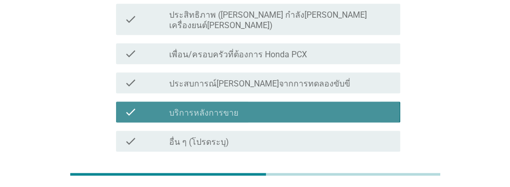
click at [356, 106] on div "check_box_outline_blank บริการหลังการขาย" at bounding box center [280, 112] width 223 height 12
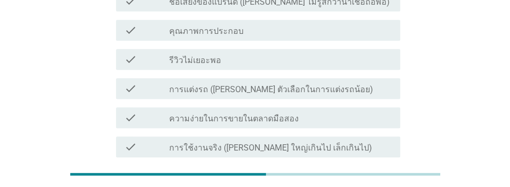
scroll to position [411, 0]
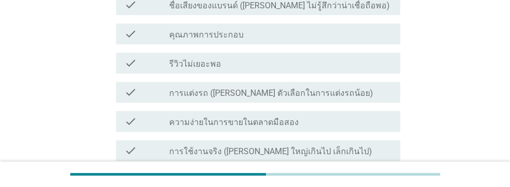
click at [350, 58] on div "check check_box_outline_blank รีวิวไม่เยอะพอ" at bounding box center [258, 63] width 284 height 21
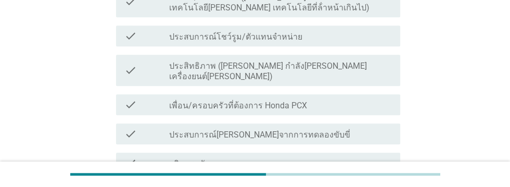
scroll to position [781, 0]
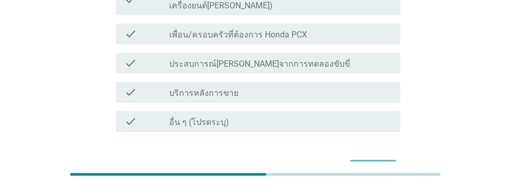
click at [377, 163] on div "ต่อไป" at bounding box center [373, 169] width 29 height 12
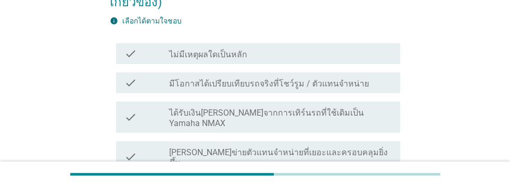
scroll to position [137, 0]
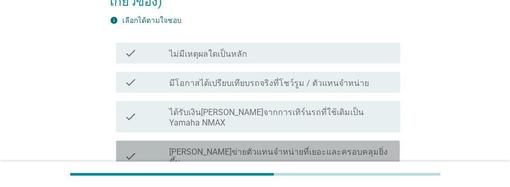
click at [363, 145] on div "check_box_outline_blank [PERSON_NAME]ข่ายตัวแทนจําหน่ายที่เยอะและครอบคลุมยิ่งขึ…" at bounding box center [280, 156] width 223 height 23
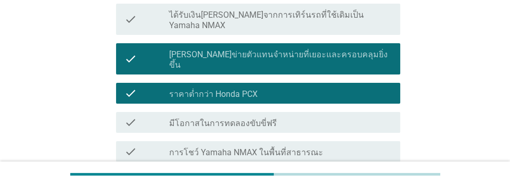
scroll to position [235, 0]
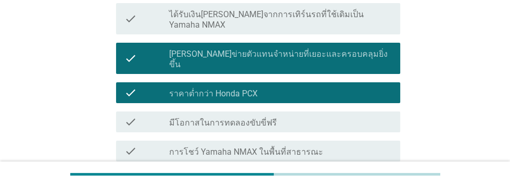
click at [371, 176] on label "มีการเปลี่ยนแปลงดีไซน์ ([PERSON_NAME] รูปลักษณ์/ความสะดวกสบาย)" at bounding box center [280, 186] width 223 height 21
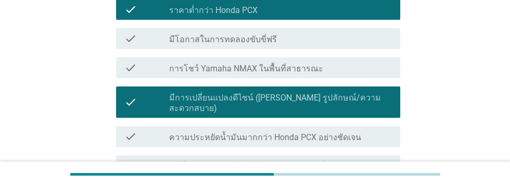
scroll to position [319, 0]
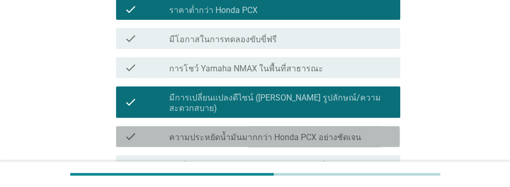
click at [374, 130] on div "check_box_outline_blank ความประหยัดน้ำมันมากกว่า Honda PCX อย่างชัดเจน" at bounding box center [280, 136] width 223 height 12
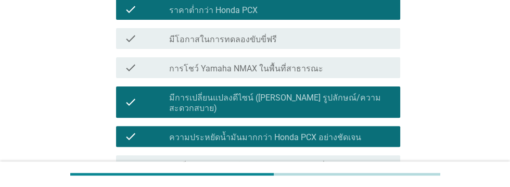
click at [361, 161] on label "ได้เห็นประสบการณ์การใช้งานจริงของคนที่ใช้Yamaha NMAX" at bounding box center [280, 166] width 222 height 10
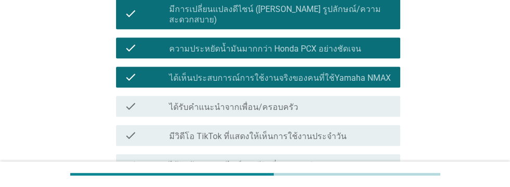
scroll to position [408, 0]
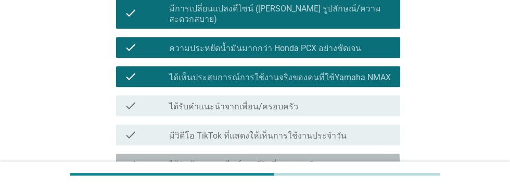
click at [348, 158] on div "check_box_outline_blank ได้รับข้อมูลออนไลน์และรีวิวที่มากกว่าเดิม" at bounding box center [280, 164] width 223 height 12
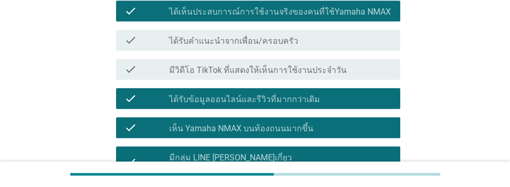
scroll to position [509, 0]
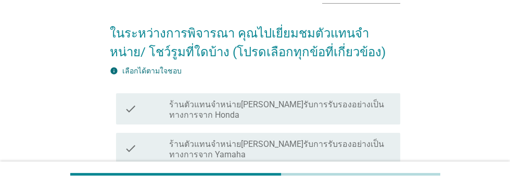
scroll to position [69, 0]
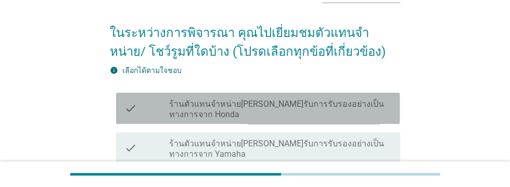
click at [348, 102] on label "ร้านตัวแทนจำหน่าย[PERSON_NAME]รับการรับรองอย่างเป็นทางการจาก Honda" at bounding box center [280, 109] width 223 height 21
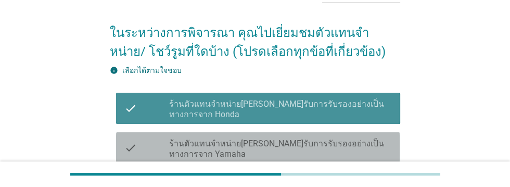
click at [349, 141] on label "ร้านตัวแทนจำหน่าย[PERSON_NAME]รับการรับรองอย่างเป็นทางการจาก Yamaha" at bounding box center [280, 148] width 223 height 21
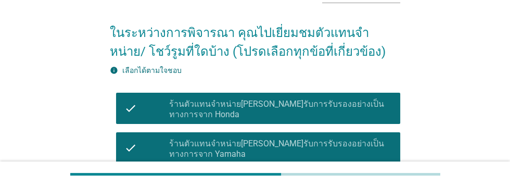
click at [359, 182] on div "check_box_outline_blank ร้านตัวแทนจำหน่ายรถจักรยานยนต์หลายยี่ห้อ" at bounding box center [280, 182] width 223 height 12
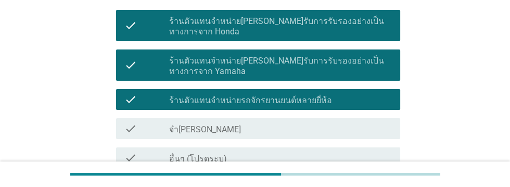
scroll to position [209, 0]
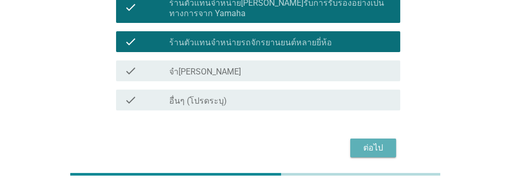
click at [367, 146] on div "ต่อไป" at bounding box center [373, 148] width 29 height 12
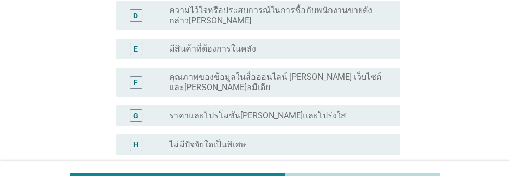
scroll to position [235, 0]
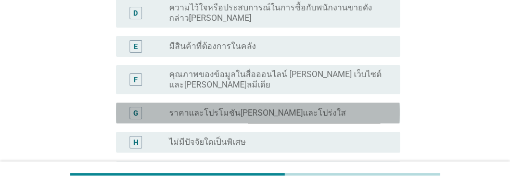
click at [359, 114] on div "radio_button_unchecked ราคาและโปรโมชัน[PERSON_NAME]และโปร่งใส" at bounding box center [276, 113] width 214 height 10
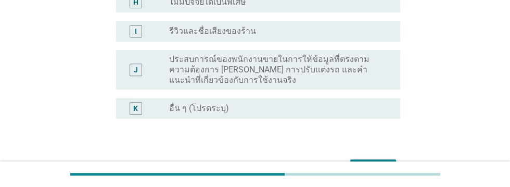
scroll to position [396, 0]
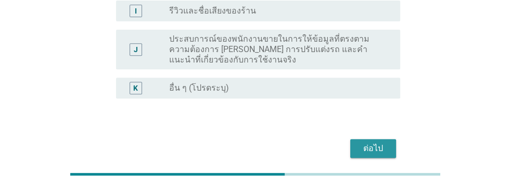
click at [376, 143] on div "ต่อไป" at bounding box center [373, 148] width 29 height 12
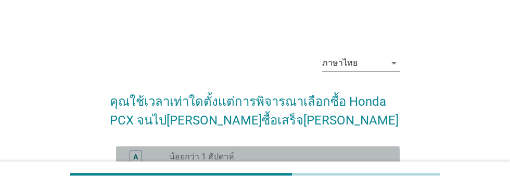
click at [311, 162] on div "radio_button_unchecked น้อยกว่า 1 สัปดาห์" at bounding box center [280, 156] width 223 height 12
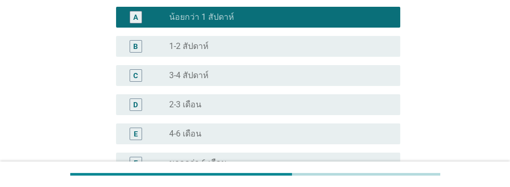
scroll to position [244, 0]
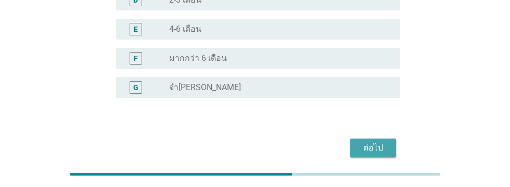
click at [373, 149] on div "ต่อไป" at bounding box center [373, 148] width 29 height 12
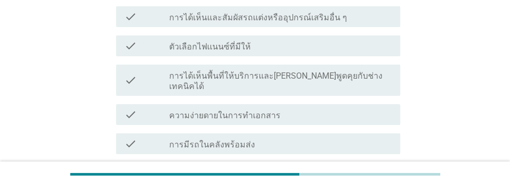
scroll to position [213, 0]
click at [299, 137] on div "check_box_outline_blank การมีรถในคลังพร้อมส่ง" at bounding box center [280, 143] width 223 height 12
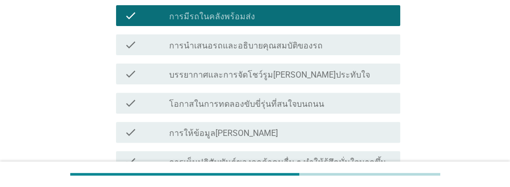
scroll to position [343, 0]
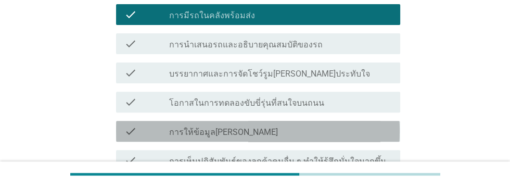
click at [330, 125] on div "check_box_outline_blank การให้ข้อมูล[PERSON_NAME]" at bounding box center [280, 131] width 223 height 12
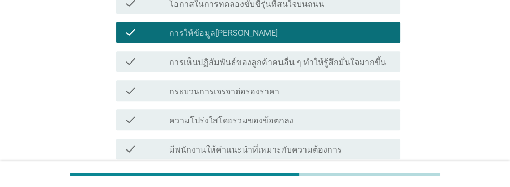
scroll to position [447, 0]
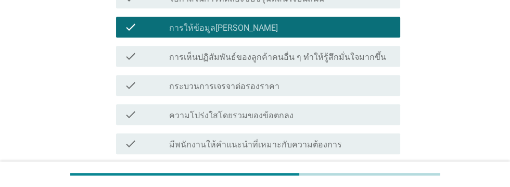
click at [340, 167] on div "check_box_outline_blank ระยะเวลาและขั้นตอนการส่งมอบรถ" at bounding box center [280, 173] width 223 height 12
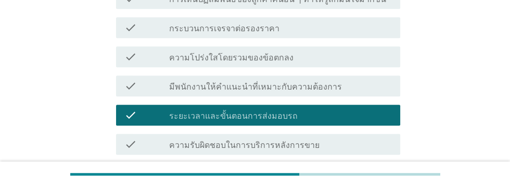
scroll to position [583, 0]
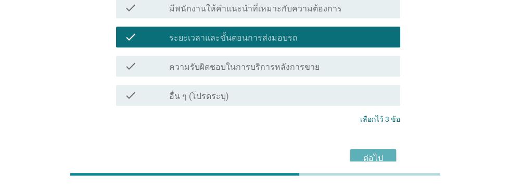
click at [369, 152] on div "ต่อไป" at bounding box center [373, 158] width 29 height 12
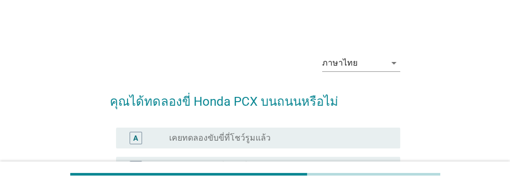
click at [335, 173] on div "radio_button_unchecked เคยทดลองขับขี่ของเพื่อนหรือครอบครัวแล้ว" at bounding box center [280, 167] width 223 height 12
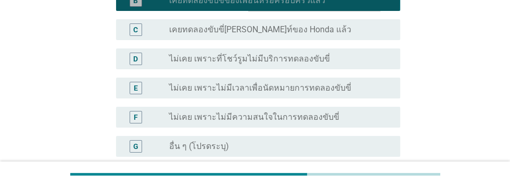
scroll to position [225, 0]
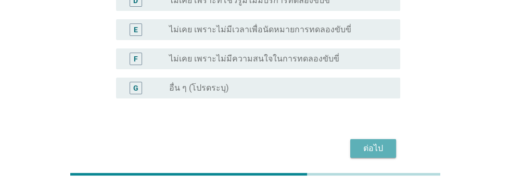
click at [375, 142] on div "ต่อไป" at bounding box center [373, 148] width 29 height 12
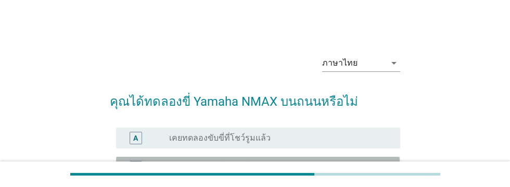
click at [346, 165] on div "radio_button_unchecked เคยทดลองขับขี่ของเพื่อนหรือครอบครัวแล้ว" at bounding box center [276, 167] width 214 height 10
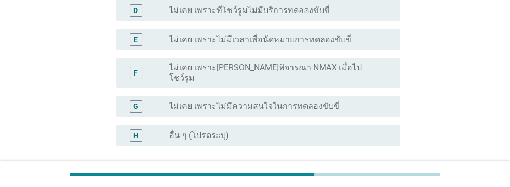
scroll to position [254, 0]
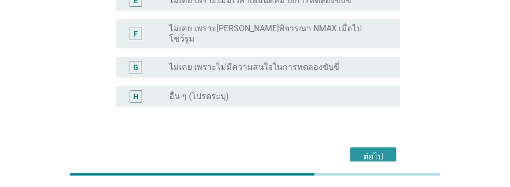
click at [370, 150] on div "ต่อไป" at bounding box center [373, 156] width 29 height 12
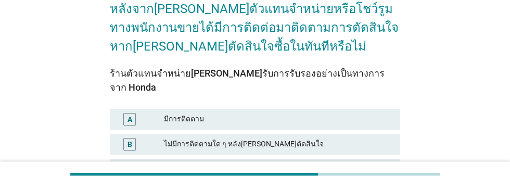
scroll to position [95, 0]
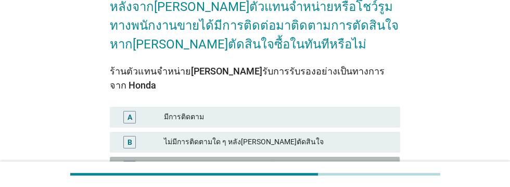
click at [343, 161] on div "ไม่มีการติดตาม เนื่องจากตัดสินใจซื้อทันที" at bounding box center [278, 167] width 228 height 12
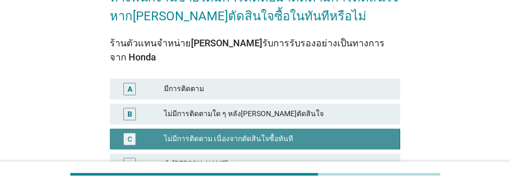
scroll to position [164, 0]
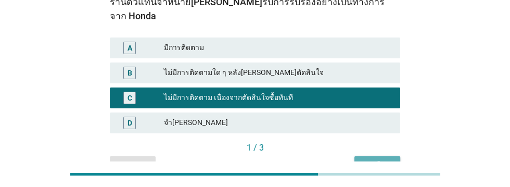
click at [378, 160] on div "ต่อไป" at bounding box center [377, 165] width 29 height 11
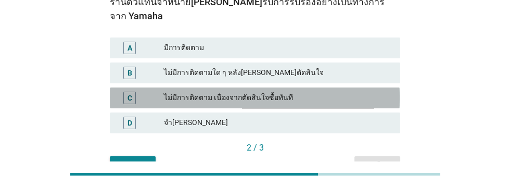
click at [355, 92] on div "ไม่มีการติดตาม เนื่องจากตัดสินใจซื้อทันที" at bounding box center [278, 98] width 228 height 12
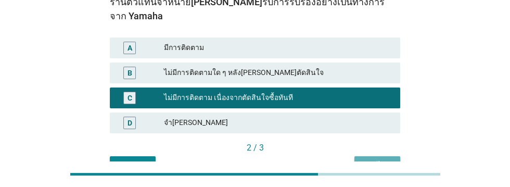
click at [383, 156] on button "ต่อไป" at bounding box center [378, 165] width 46 height 19
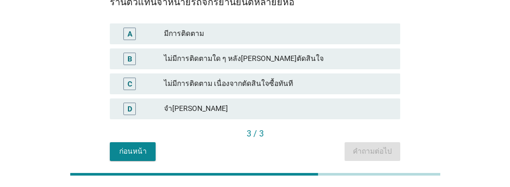
click at [348, 87] on div "ไม่มีการติดตาม เนื่องจากตัดสินใจซื้อทันที" at bounding box center [278, 84] width 228 height 12
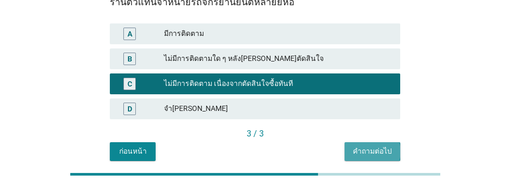
click at [378, 148] on div "คำถามต่อไป" at bounding box center [372, 151] width 39 height 11
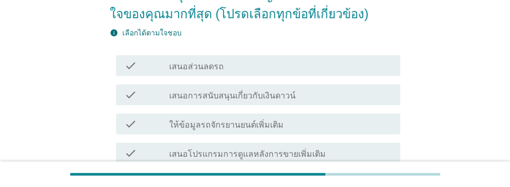
scroll to position [144, 0]
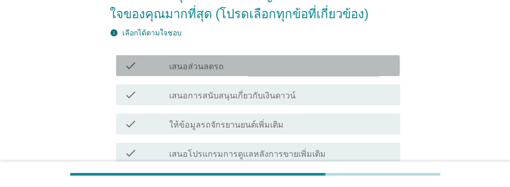
click at [343, 64] on div "check_box_outline_blank เสนอส่วนลดรถ" at bounding box center [280, 65] width 223 height 12
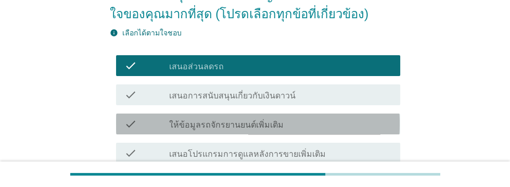
click at [337, 122] on div "check_box_outline_blank ให้ข้อมูลรถจักรยานยนต์เพิ่มเติม" at bounding box center [280, 124] width 223 height 12
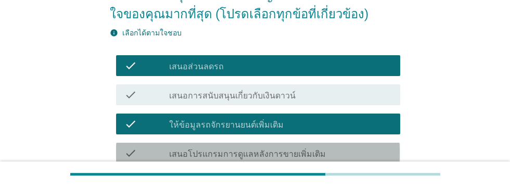
click at [348, 153] on div "check_box_outline_blank เสนอโปรแกรมการดูแลหลังการขายเพิ่มเติม" at bounding box center [280, 153] width 223 height 12
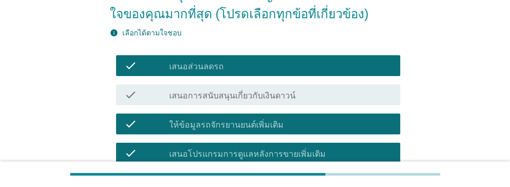
click at [304, 184] on div "check_box_outline_blank เสนอของสมนาคุณ" at bounding box center [280, 182] width 223 height 12
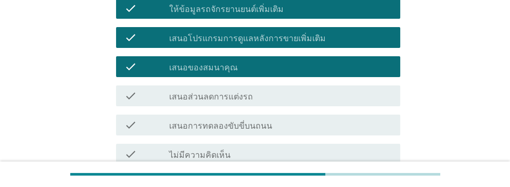
scroll to position [261, 0]
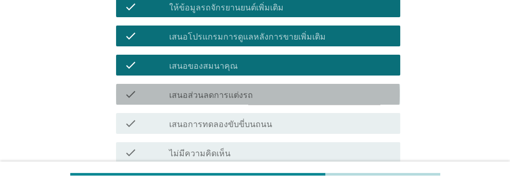
click at [334, 97] on div "check_box_outline_blank เสนอส่วนลดการแต่งรถ" at bounding box center [280, 94] width 223 height 12
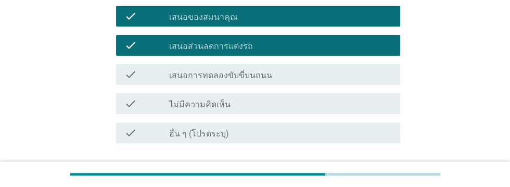
scroll to position [343, 0]
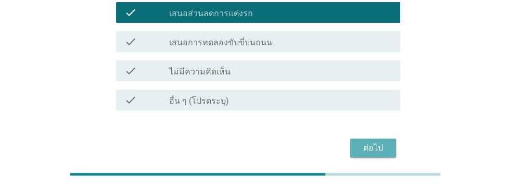
click at [375, 148] on div "ต่อไป" at bounding box center [373, 148] width 29 height 12
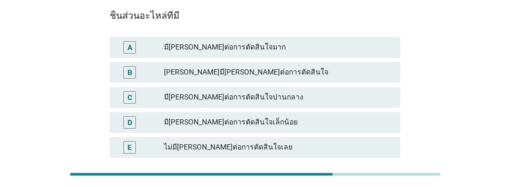
scroll to position [126, 0]
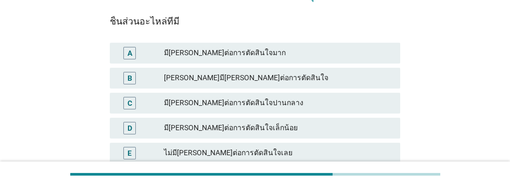
click at [326, 54] on div "มี[PERSON_NAME]ต่อการตัดสินใจมาก" at bounding box center [278, 53] width 228 height 12
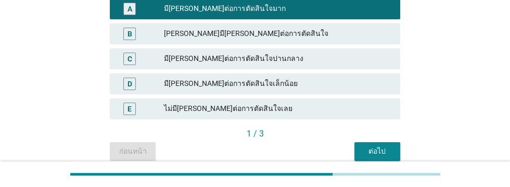
scroll to position [171, 0]
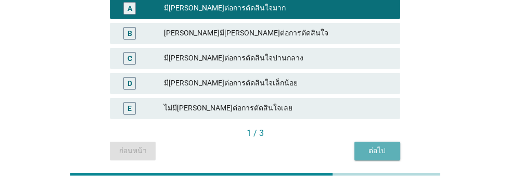
click at [381, 150] on div "ต่อไป" at bounding box center [377, 150] width 29 height 11
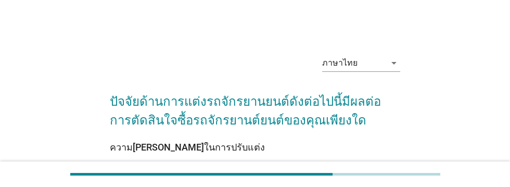
click at [323, 179] on div "มี[PERSON_NAME]ต่อการตัดสินใจมาก" at bounding box center [278, 179] width 228 height 12
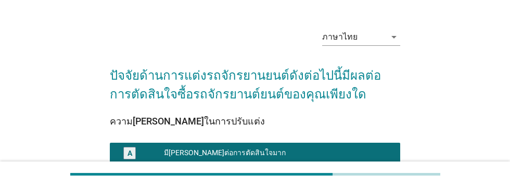
scroll to position [171, 0]
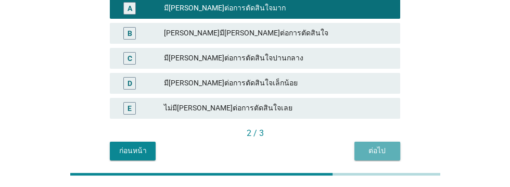
click at [381, 148] on div "ต่อไป" at bounding box center [377, 150] width 29 height 11
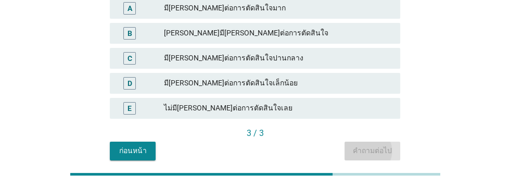
scroll to position [0, 0]
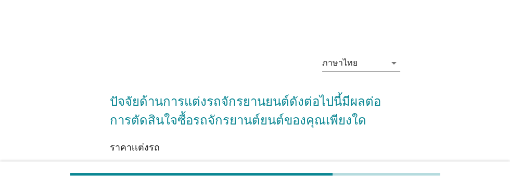
click at [325, 175] on div "มี[PERSON_NAME]ต่อการตัดสินใจมาก" at bounding box center [278, 179] width 228 height 12
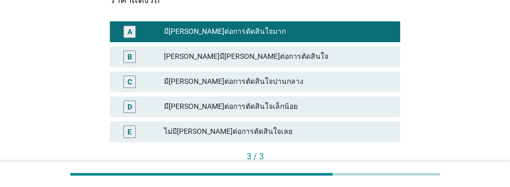
scroll to position [171, 0]
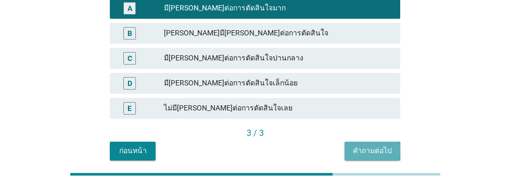
click at [381, 147] on div "คำถามต่อไป" at bounding box center [372, 150] width 39 height 11
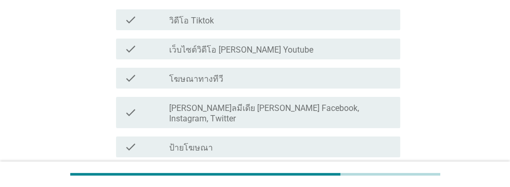
scroll to position [0, 0]
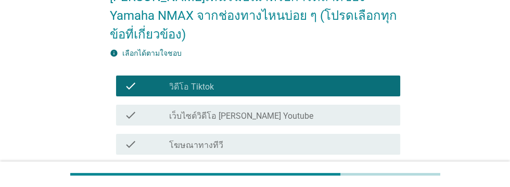
scroll to position [106, 0]
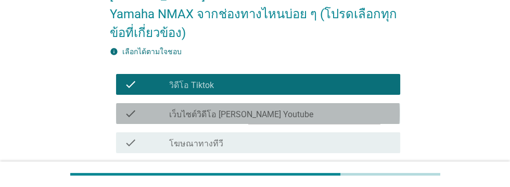
click at [354, 107] on div "check_box_outline_blank เว็บไซต์วิดีโอ [PERSON_NAME] Youtube" at bounding box center [280, 113] width 223 height 12
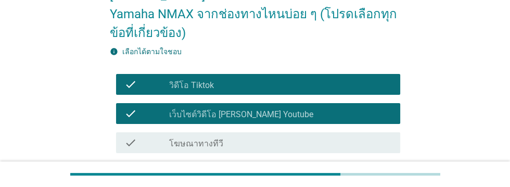
click at [360, 136] on div "check_box_outline_blank โฆษณาทางทีวี" at bounding box center [280, 142] width 223 height 12
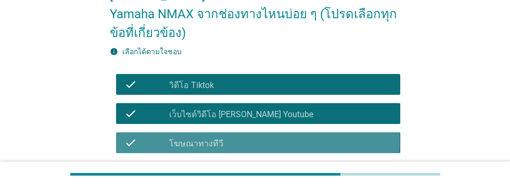
click at [368, 161] on div "check check_box_outline_blank [PERSON_NAME]ลมีเดีย [PERSON_NAME] Facebook, Inst…" at bounding box center [258, 176] width 284 height 31
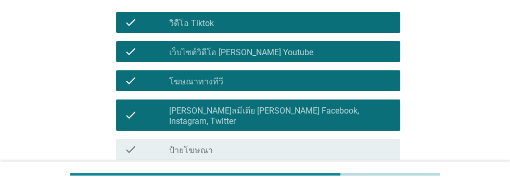
scroll to position [169, 0]
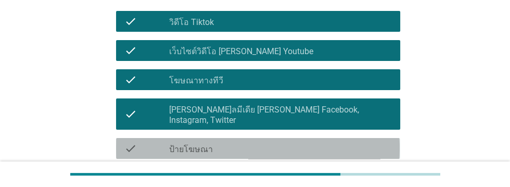
click at [370, 142] on div "check_box_outline_blank ป้ายโฆษณา" at bounding box center [280, 148] width 223 height 12
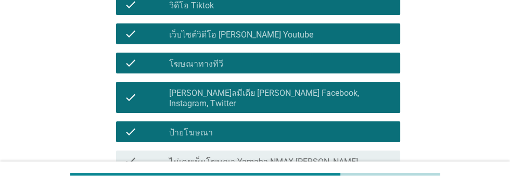
scroll to position [247, 0]
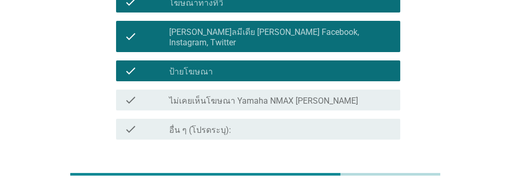
click at [376, 171] on div "ต่อไป" at bounding box center [373, 177] width 29 height 12
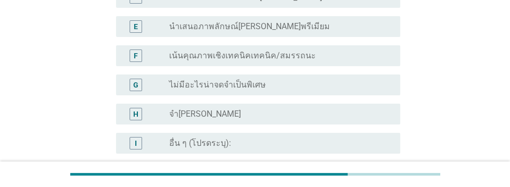
scroll to position [0, 0]
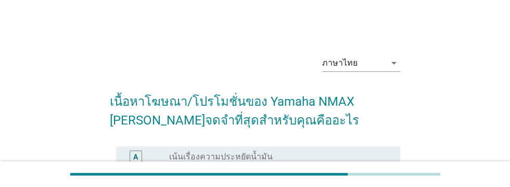
click at [346, 161] on div "radio_button_unchecked เน้นเรื่องความประหยัดน้ำมัน" at bounding box center [276, 156] width 214 height 10
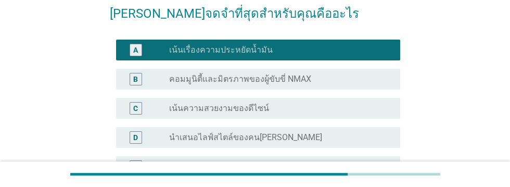
scroll to position [109, 0]
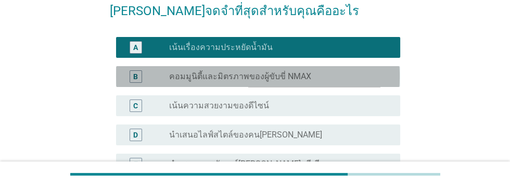
click at [358, 77] on div "radio_button_unchecked คอมมูนิตี้และมิตรภาพของผู้ขับขี่ NMAX" at bounding box center [276, 76] width 214 height 10
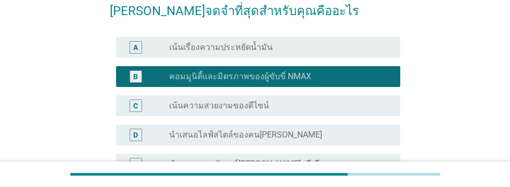
click at [340, 109] on div "radio_button_unchecked เน้นความสวยงามของดีไซน์" at bounding box center [276, 105] width 214 height 10
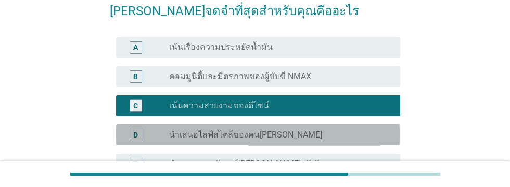
click at [348, 133] on div "radio_button_unchecked นำเสนอไลฟ์สไตล์ของคน[PERSON_NAME]" at bounding box center [276, 135] width 214 height 10
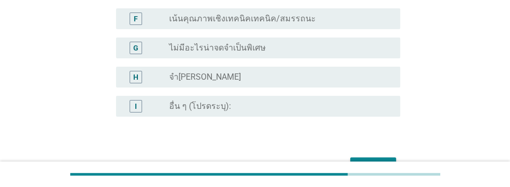
scroll to position [302, 0]
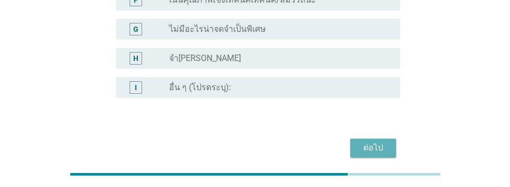
click at [372, 147] on div "ต่อไป" at bounding box center [373, 148] width 29 height 12
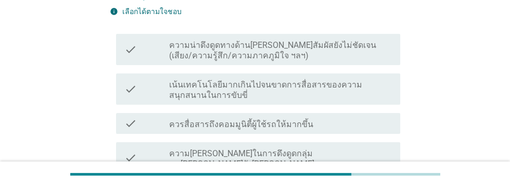
scroll to position [173, 0]
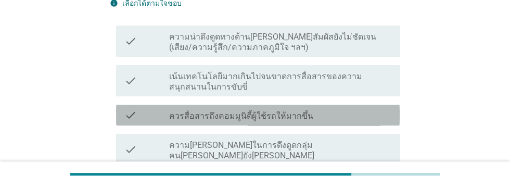
click at [365, 109] on div "check_box_outline_blank ควรสื่อสารถึงคอมมูนิตี้ผู้ใช้รถให้มากขึ้น" at bounding box center [280, 115] width 223 height 12
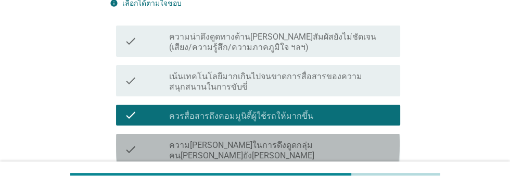
click at [365, 138] on div "check_box_outline_blank ความ[PERSON_NAME]ในการดึงดูดกลุ่มคน[PERSON_NAME]ยัง[PER…" at bounding box center [280, 149] width 223 height 23
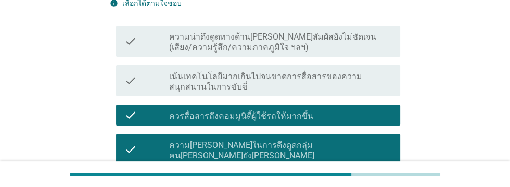
click at [347, 178] on div "check_box_outline_blank ควรสื่อสารจุดเด่นด้านดีไซน์ให้ชัดเจนขึ้น" at bounding box center [280, 184] width 223 height 12
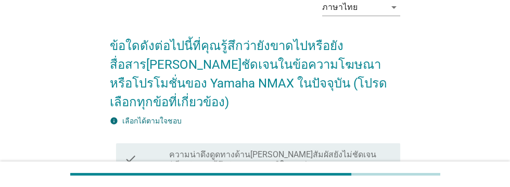
scroll to position [58, 0]
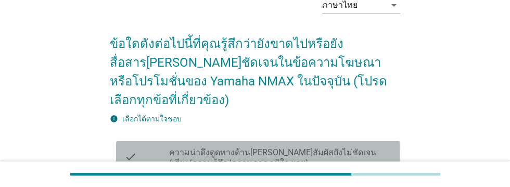
click at [355, 147] on label "ความน่าดึงดูดทางด้าน[PERSON_NAME]สัมผัสยังไม่ชัดเจน (เสียง/ความรู้สึก/ความภาคภู…" at bounding box center [280, 157] width 223 height 21
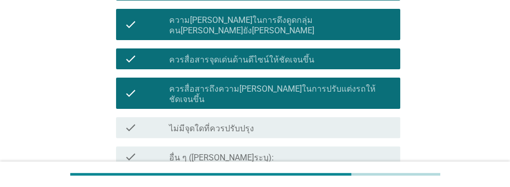
scroll to position [315, 0]
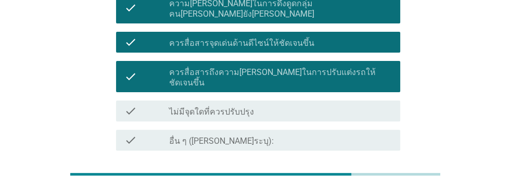
click at [369, 182] on div "ต่อไป" at bounding box center [373, 188] width 29 height 12
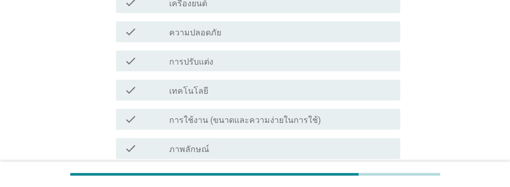
scroll to position [0, 0]
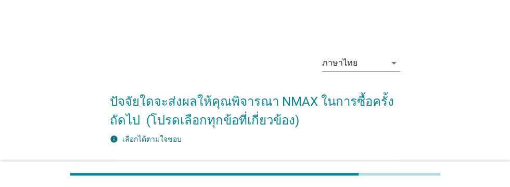
click at [323, 173] on div "check_box_outline_blank การบริการหลังการขาย" at bounding box center [280, 172] width 223 height 12
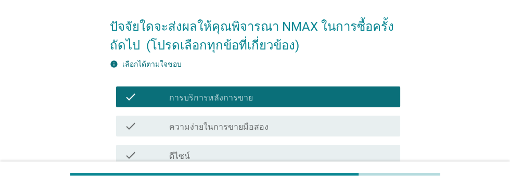
scroll to position [78, 0]
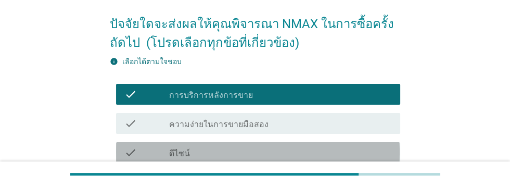
click at [326, 152] on div "check_box_outline_blank ดีไซน์" at bounding box center [280, 152] width 223 height 12
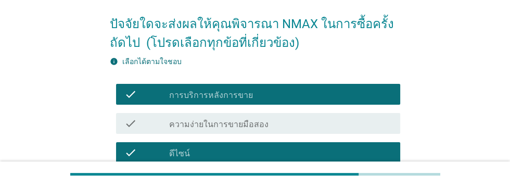
click at [342, 175] on div "check_box_outline_blank โชว์รูม/การบริการของพนักงาน" at bounding box center [280, 181] width 223 height 12
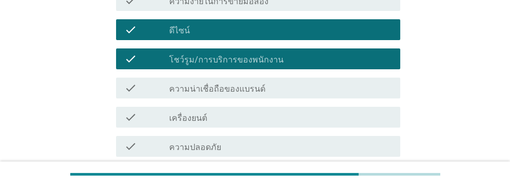
scroll to position [201, 0]
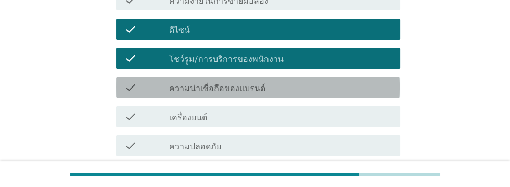
click at [305, 89] on div "check_box_outline_blank ความน่าเชื่อถือของแบรนด์" at bounding box center [280, 87] width 223 height 12
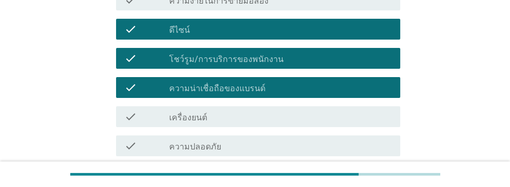
click at [282, 114] on div "check_box_outline_blank เครื่องยนต์" at bounding box center [280, 116] width 223 height 12
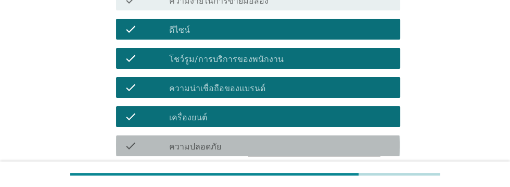
click at [276, 144] on div "check_box_outline_blank ความปลอดภัย" at bounding box center [280, 146] width 223 height 12
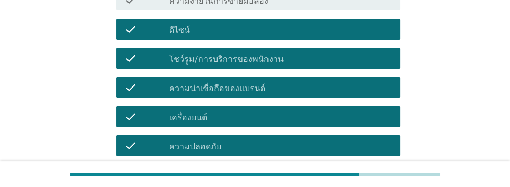
click at [267, 176] on div "check_box_outline_blank การปรับแต่ง" at bounding box center [280, 175] width 223 height 12
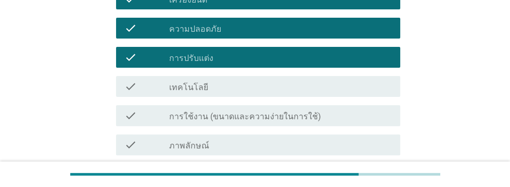
scroll to position [319, 0]
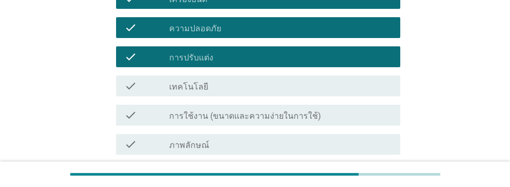
click at [290, 86] on div "check_box_outline_blank เทคโนโลยี" at bounding box center [280, 86] width 223 height 12
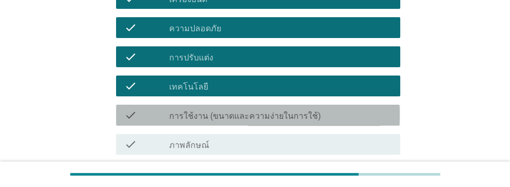
click at [305, 115] on label "การใช้งาน (ขนาดและความง่ายในการใช้)" at bounding box center [245, 116] width 152 height 10
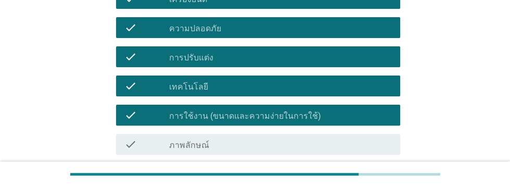
click at [264, 176] on div "check_box_outline_blank การประกอบ" at bounding box center [280, 173] width 223 height 12
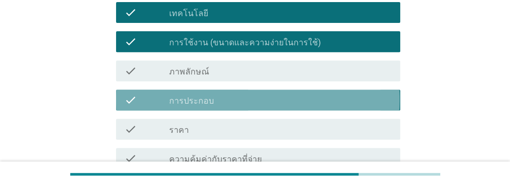
scroll to position [405, 0]
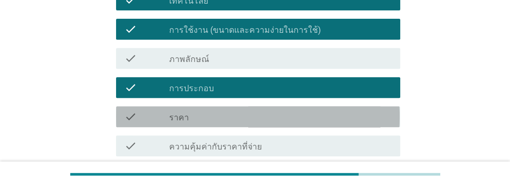
click at [282, 117] on div "check_box_outline_blank ราคา" at bounding box center [280, 116] width 223 height 12
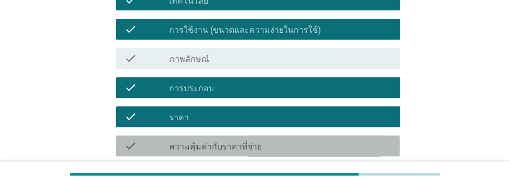
click at [293, 147] on div "check_box_outline_blank ความคุ้มค่ากับราคาที่จ่าย" at bounding box center [280, 146] width 223 height 12
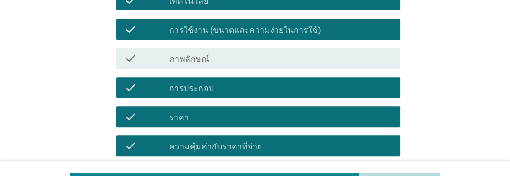
click at [279, 176] on div "check_box_outline_blank ความประหยัดน้ำมัน" at bounding box center [280, 175] width 223 height 12
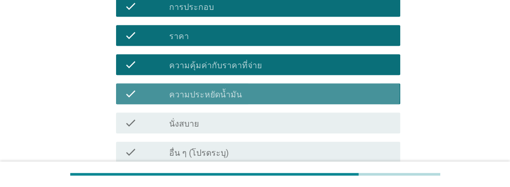
scroll to position [488, 0]
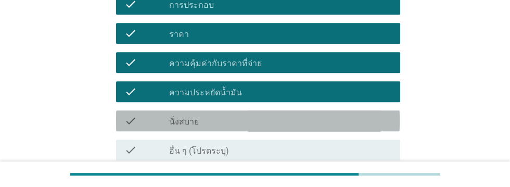
click at [266, 125] on div "check_box_outline_blank นั่งสบาย" at bounding box center [280, 121] width 223 height 12
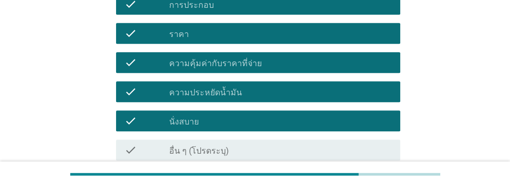
scroll to position [538, 0]
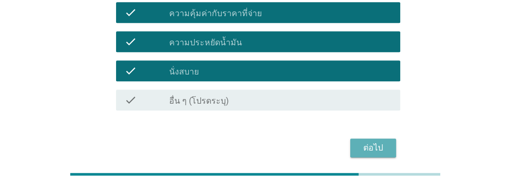
click at [373, 148] on div "ต่อไป" at bounding box center [373, 148] width 29 height 12
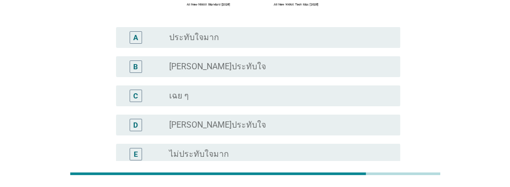
scroll to position [220, 0]
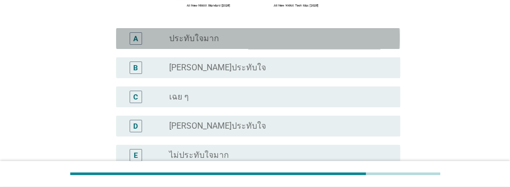
click at [128, 45] on div "A" at bounding box center [135, 38] width 22 height 12
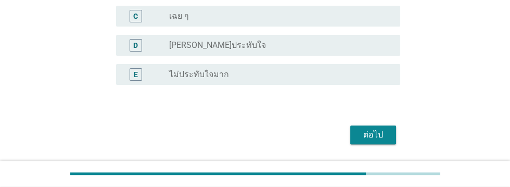
scroll to position [310, 0]
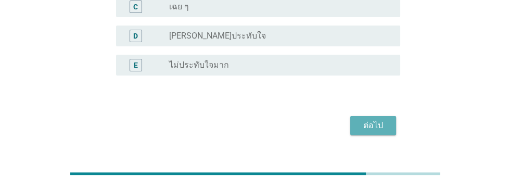
click at [374, 132] on div "ต่อไป" at bounding box center [373, 125] width 29 height 12
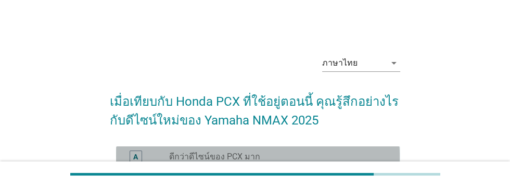
click at [133, 159] on div "A" at bounding box center [135, 156] width 5 height 11
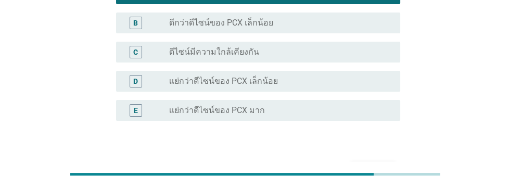
scroll to position [186, 0]
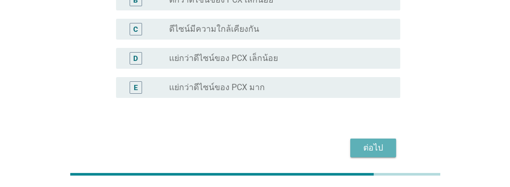
click at [375, 147] on div "ต่อไป" at bounding box center [373, 148] width 29 height 12
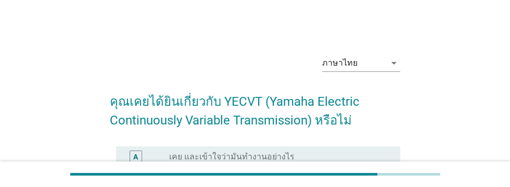
click at [134, 186] on div "B" at bounding box center [136, 186] width 12 height 12
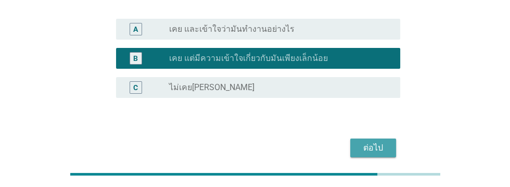
click at [366, 147] on div "ต่อไป" at bounding box center [373, 148] width 29 height 12
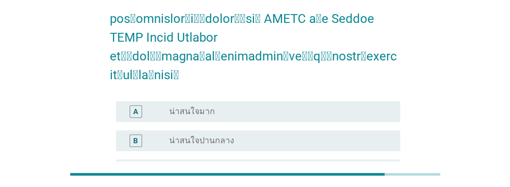
scroll to position [567, 0]
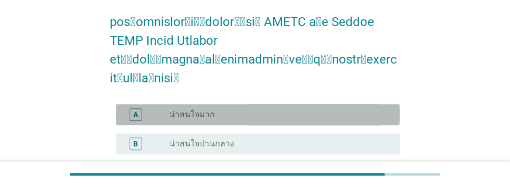
click at [136, 109] on div "A" at bounding box center [135, 114] width 5 height 11
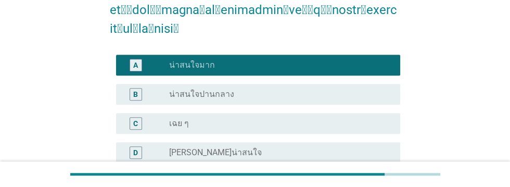
scroll to position [616, 0]
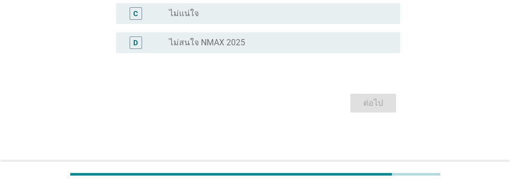
scroll to position [0, 0]
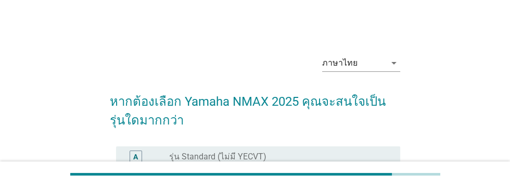
click at [142, 186] on div "B" at bounding box center [136, 186] width 12 height 12
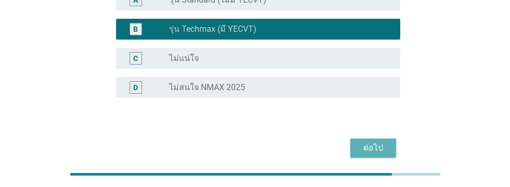
click at [370, 149] on div "ต่อไป" at bounding box center [373, 148] width 29 height 12
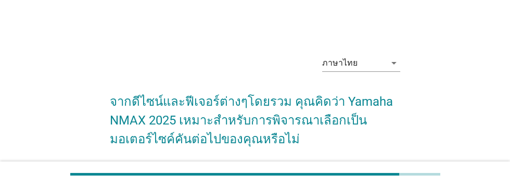
click at [139, 176] on div "A" at bounding box center [136, 175] width 12 height 12
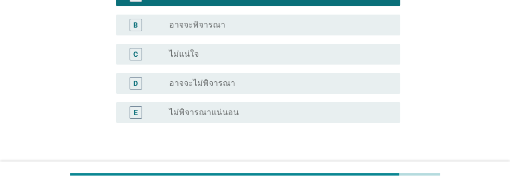
scroll to position [204, 0]
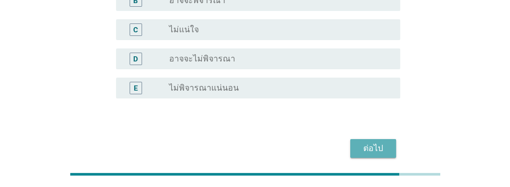
click at [372, 149] on div "ต่อไป" at bounding box center [373, 148] width 29 height 12
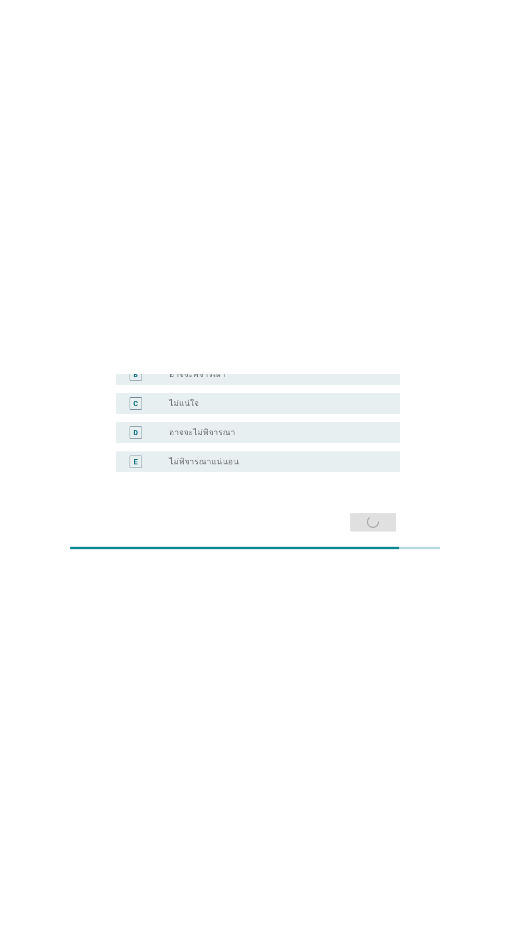
scroll to position [0, 0]
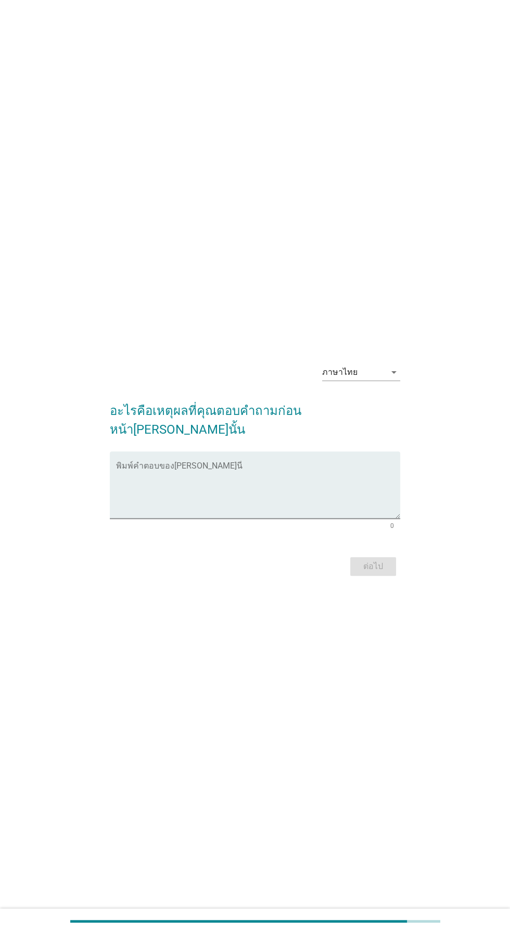
click at [176, 186] on textarea "พิมพ์คำตอบของคุณ ที่นี่" at bounding box center [258, 491] width 284 height 55
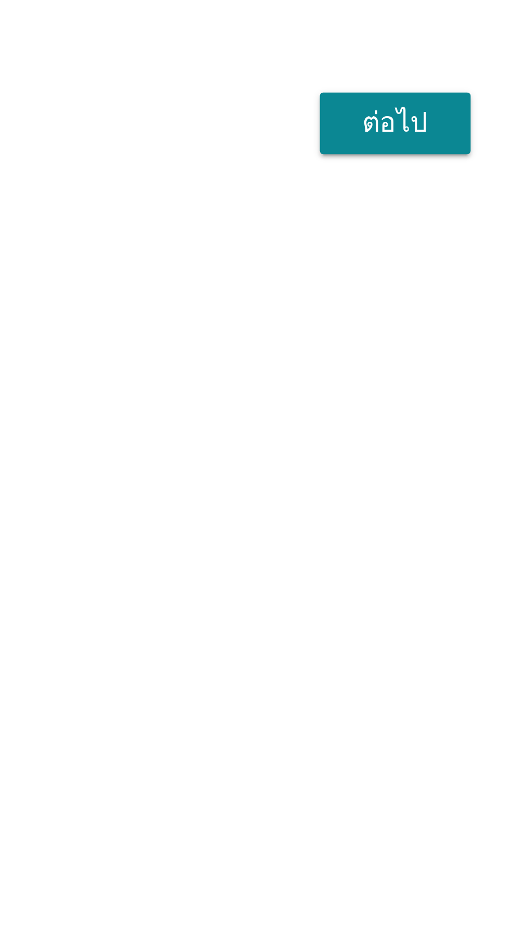
type textarea "ความปลอดภัย ดีไซน์[PERSON_NAME]"
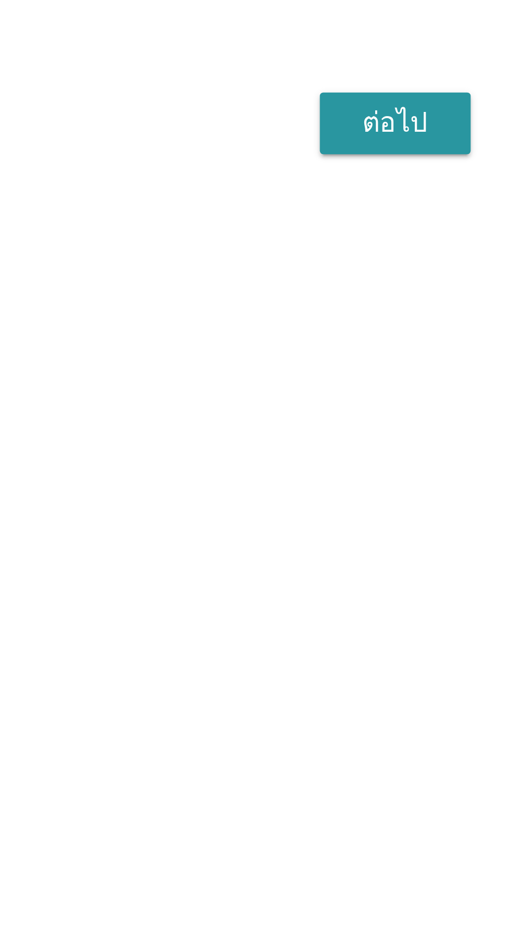
click at [375, 186] on div "ต่อไป" at bounding box center [373, 566] width 29 height 12
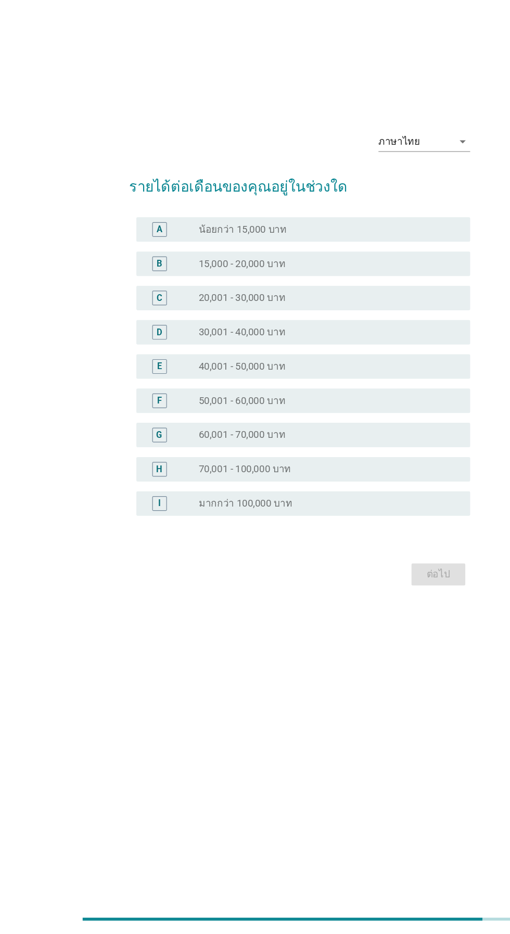
scroll to position [114, 0]
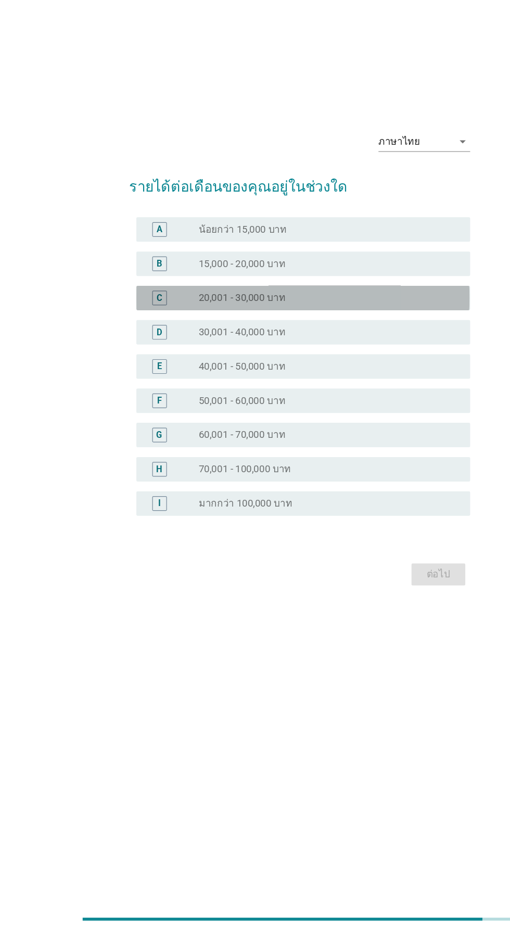
click at [286, 186] on div "radio_button_unchecked 20,001 - 30,000 บาท" at bounding box center [276, 392] width 214 height 10
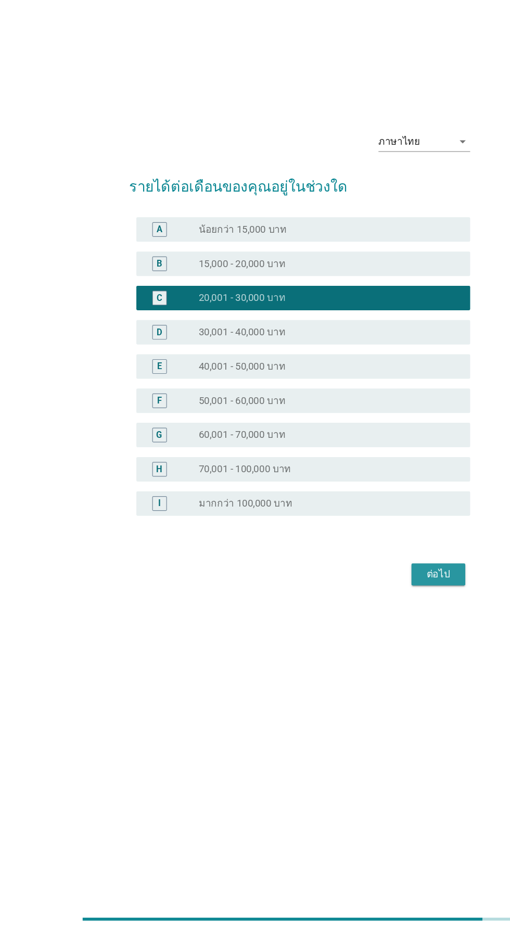
click at [367, 186] on div "ต่อไป" at bounding box center [373, 628] width 29 height 12
